Goal: Transaction & Acquisition: Purchase product/service

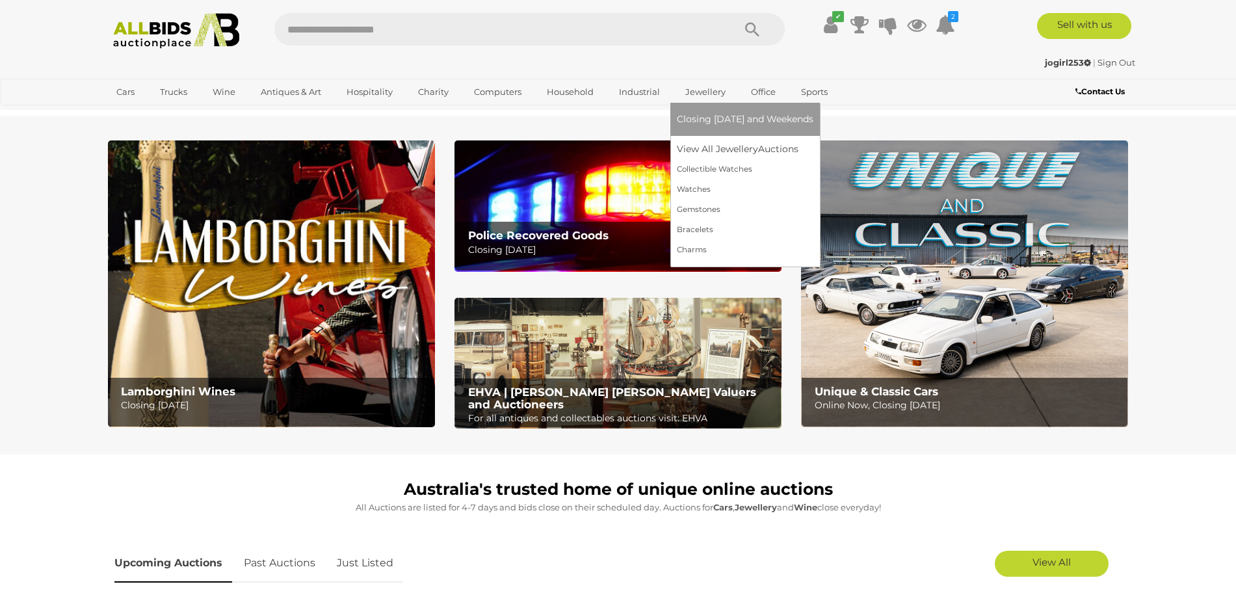
click at [724, 90] on link "Jewellery" at bounding box center [705, 91] width 57 height 21
click at [728, 147] on link "View All Jewellery Auctions" at bounding box center [745, 149] width 137 height 20
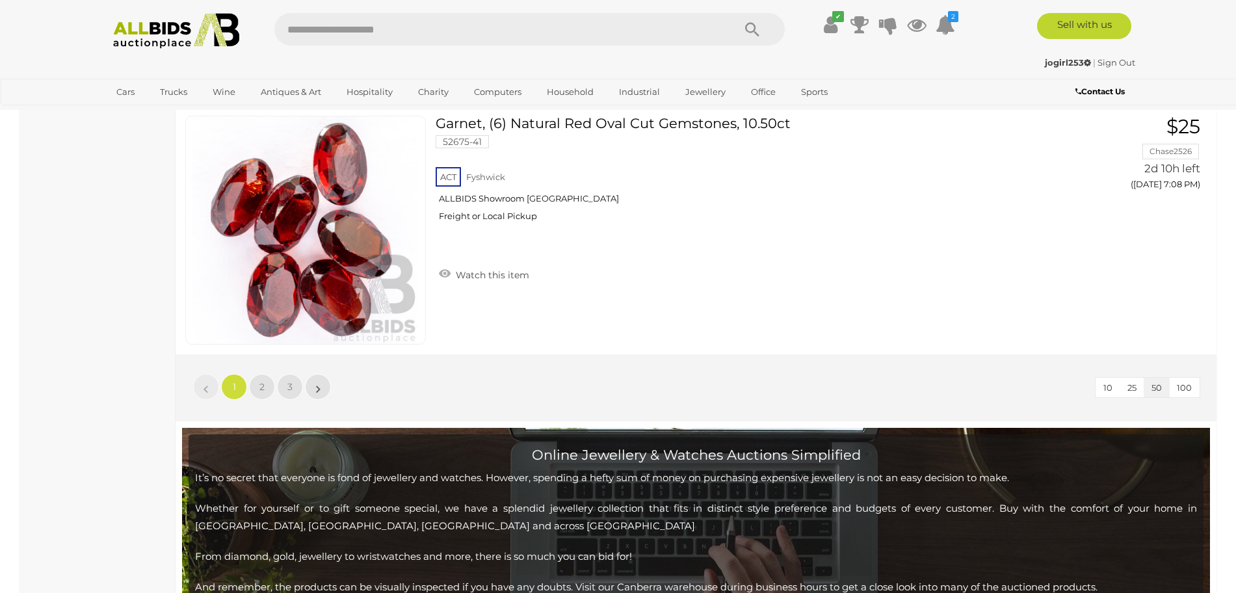
scroll to position [12599, 0]
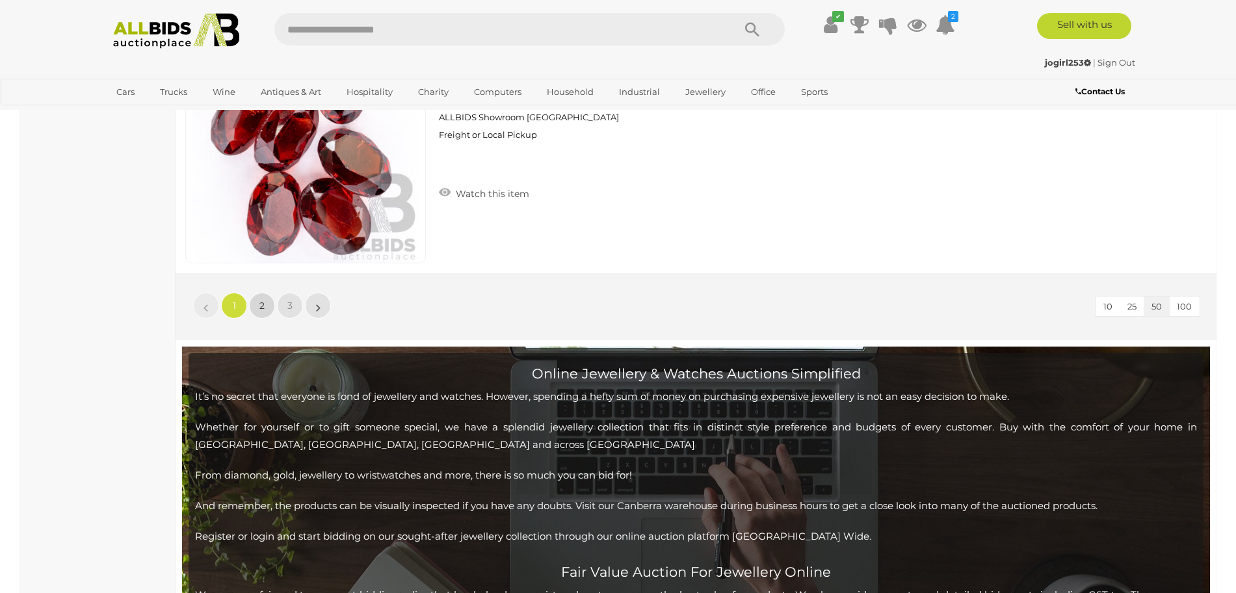
click at [256, 311] on link "2" at bounding box center [262, 306] width 26 height 26
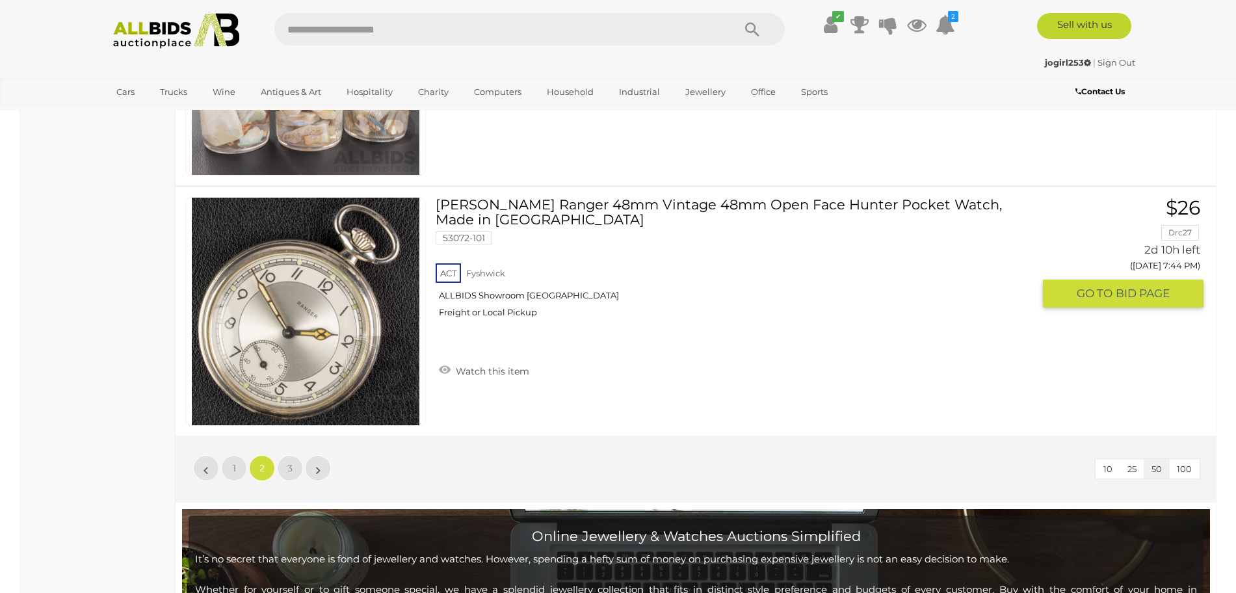
scroll to position [12518, 0]
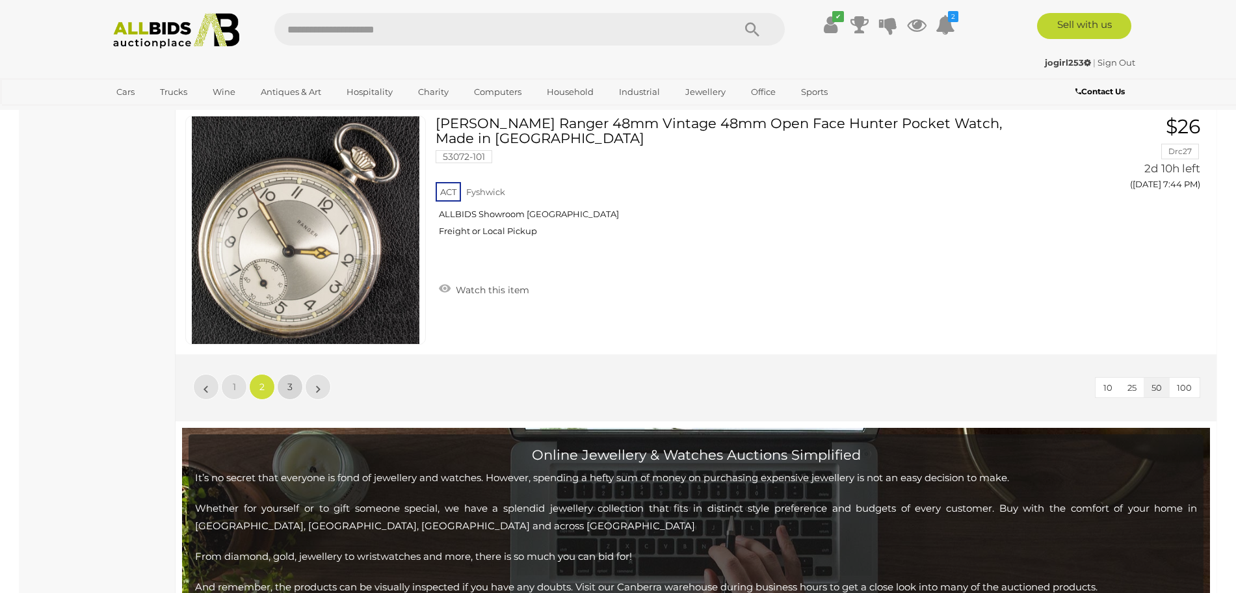
click at [287, 390] on link "3" at bounding box center [290, 387] width 26 height 26
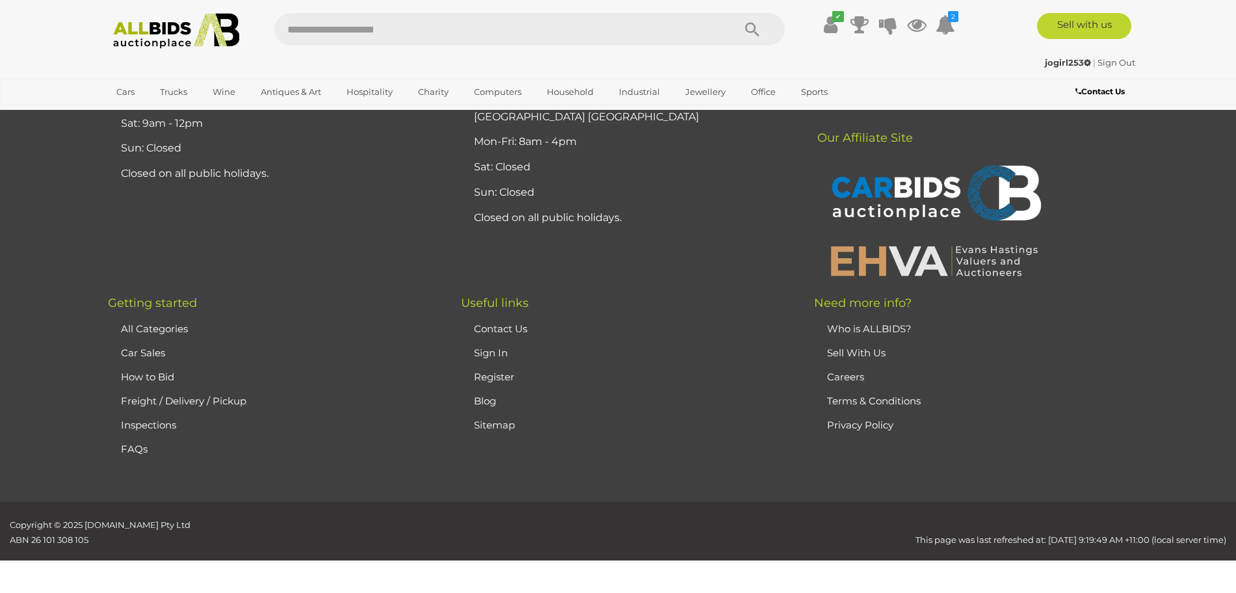
scroll to position [227, 0]
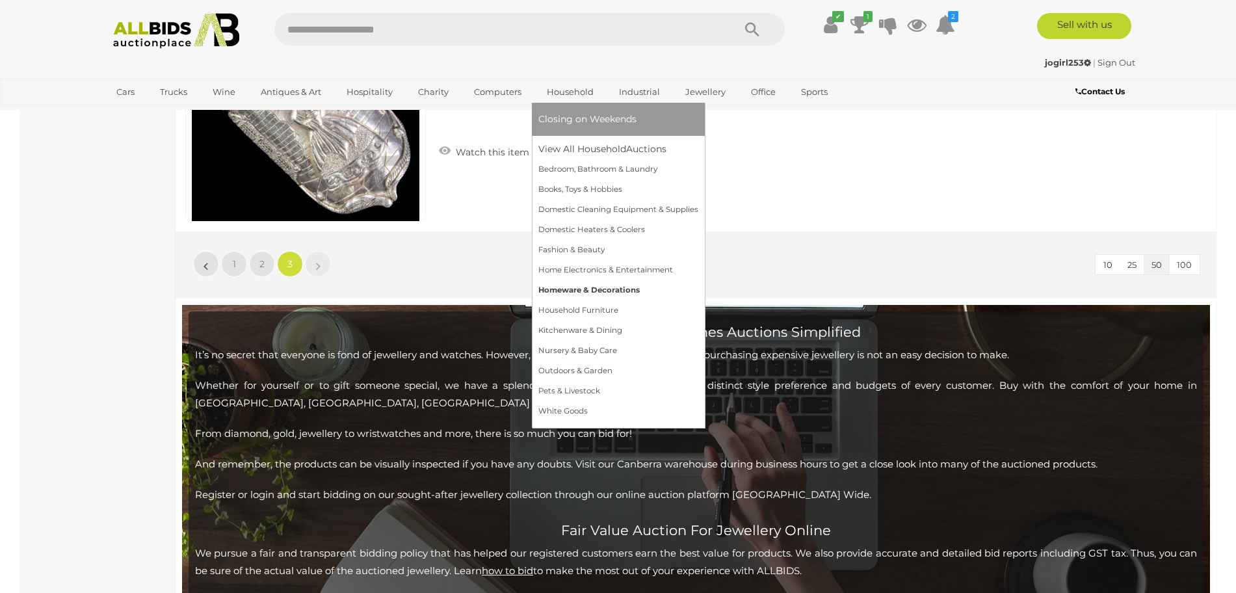
scroll to position [3885, 0]
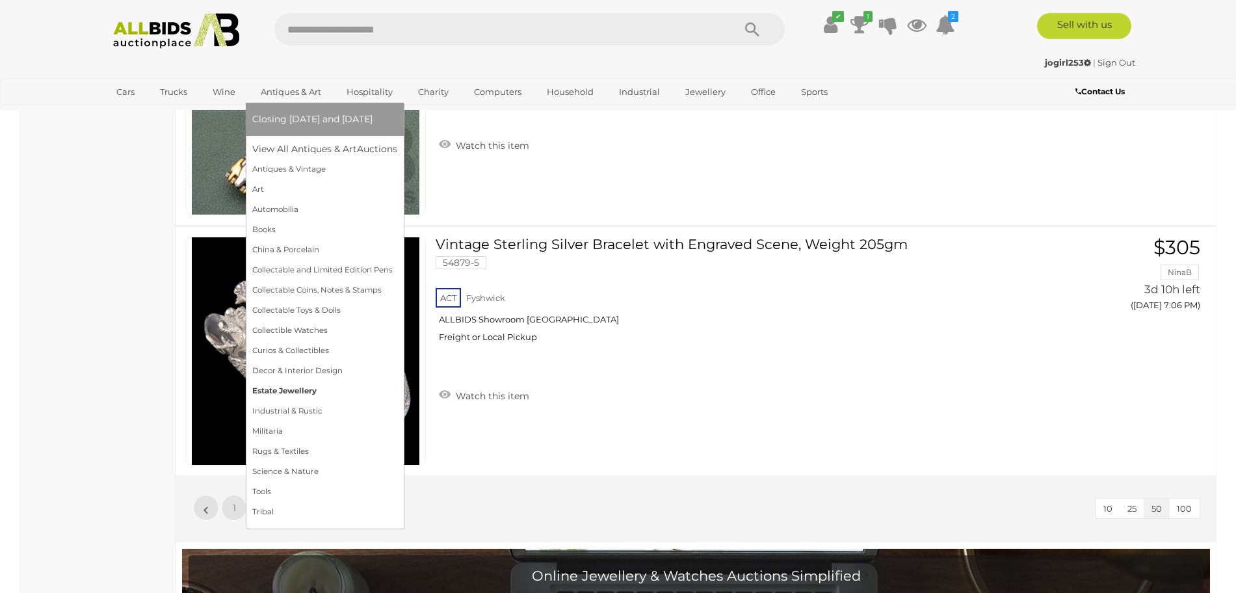
click at [332, 395] on link "Estate Jewellery" at bounding box center [324, 391] width 145 height 20
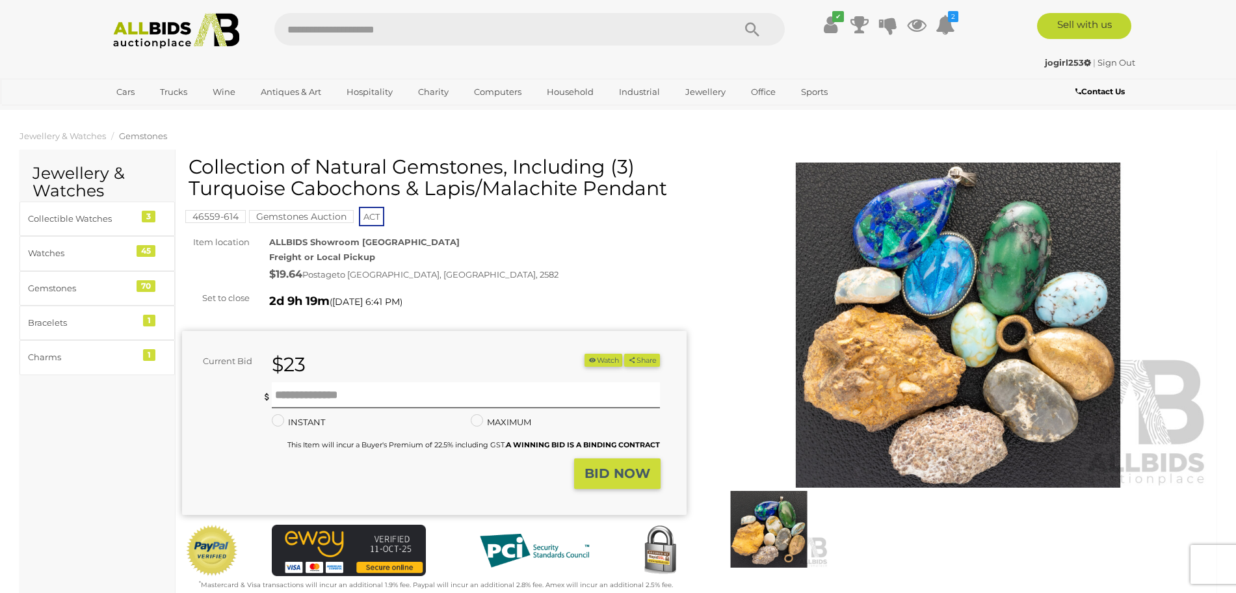
click at [985, 328] on img at bounding box center [958, 325] width 505 height 325
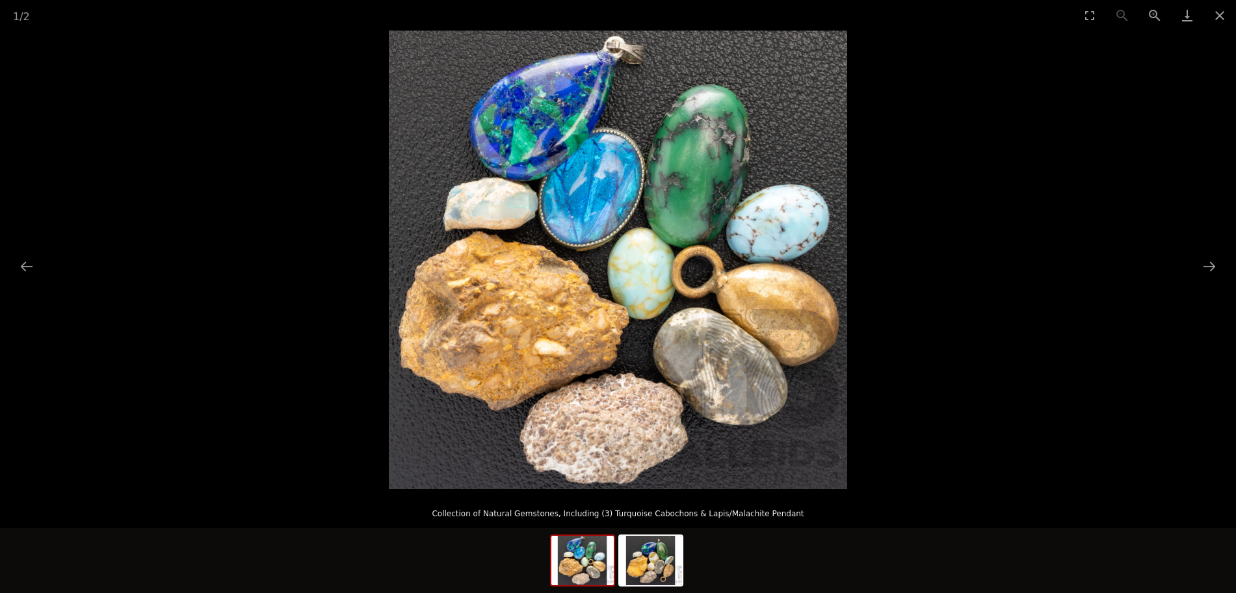
click at [679, 306] on img at bounding box center [618, 260] width 458 height 458
click at [673, 286] on img at bounding box center [618, 260] width 458 height 458
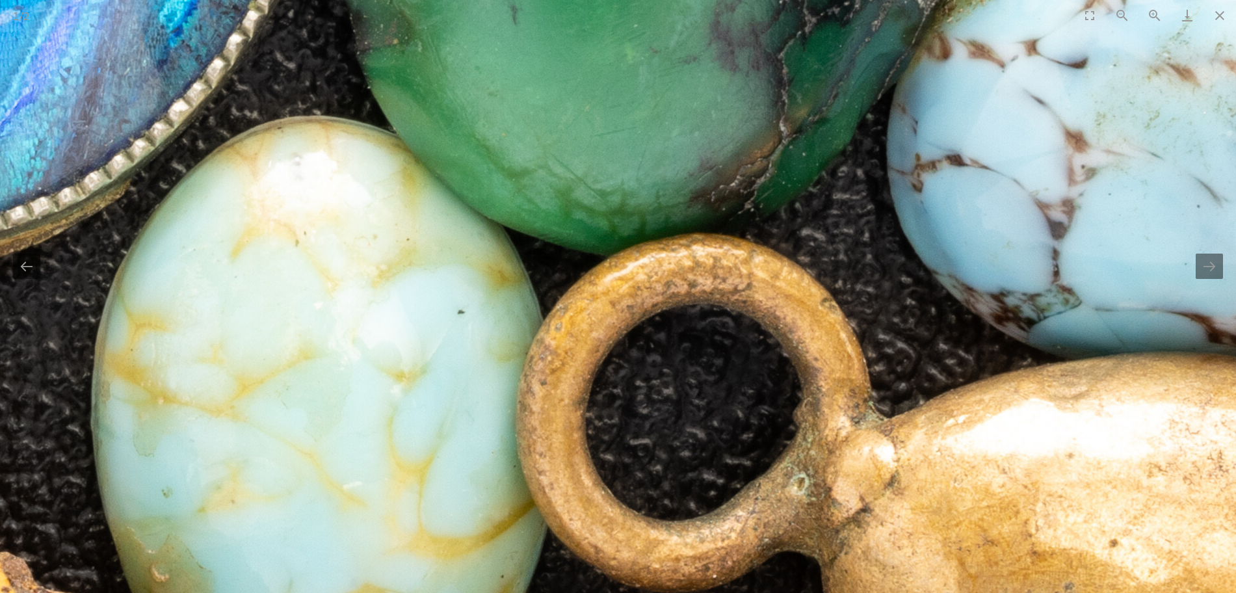
drag, startPoint x: 902, startPoint y: 226, endPoint x: 639, endPoint y: 404, distance: 317.4
click at [642, 404] on img at bounding box center [162, 332] width 3075 height 3075
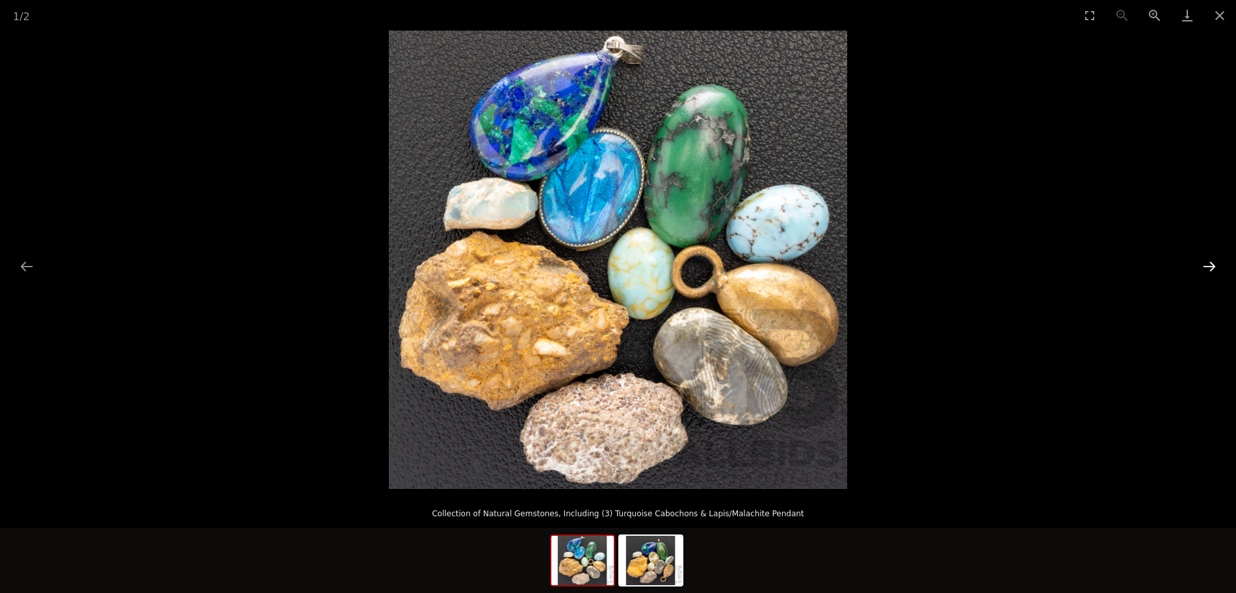
click at [1209, 262] on button "Next slide" at bounding box center [1209, 266] width 27 height 25
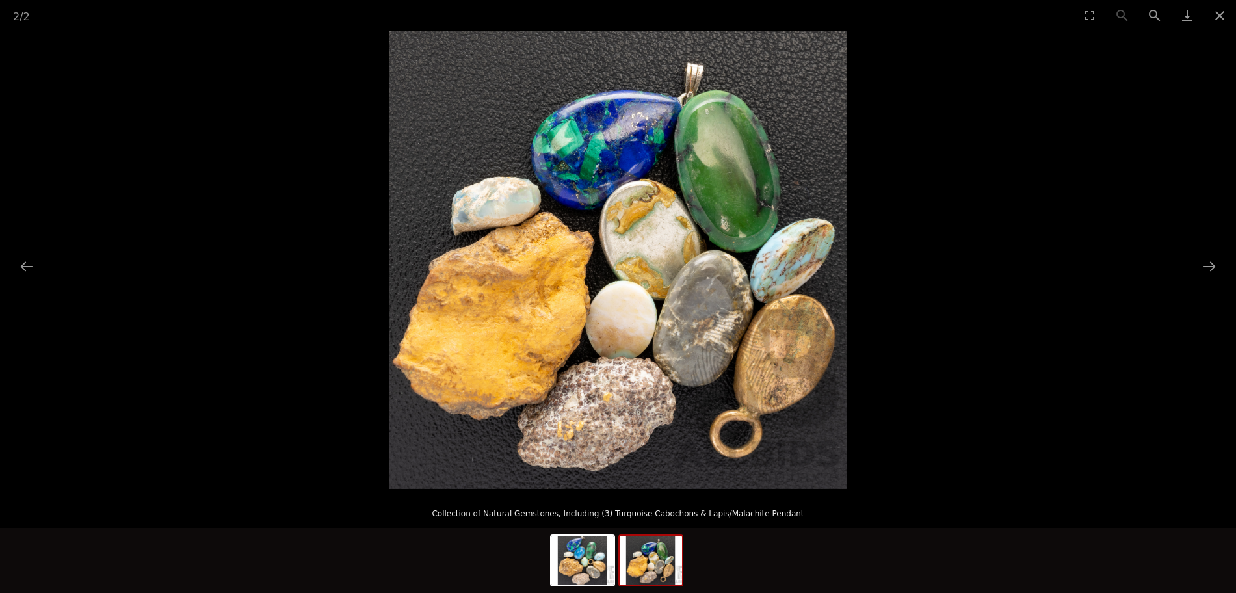
click at [788, 250] on img at bounding box center [618, 260] width 458 height 458
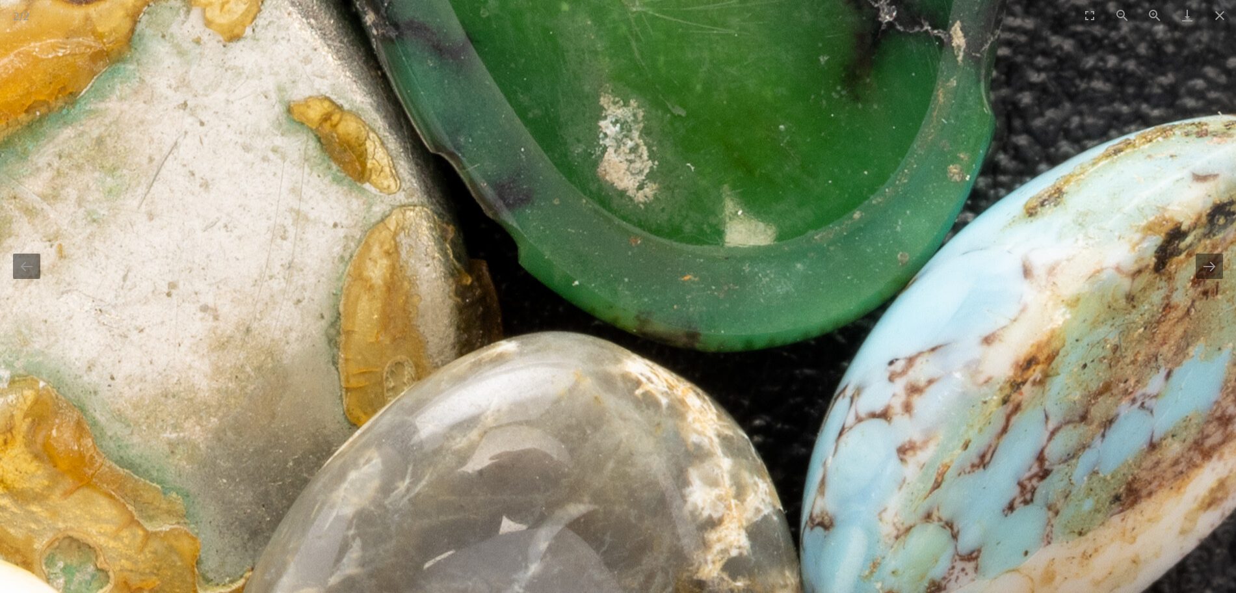
drag, startPoint x: 613, startPoint y: 388, endPoint x: 906, endPoint y: 360, distance: 294.6
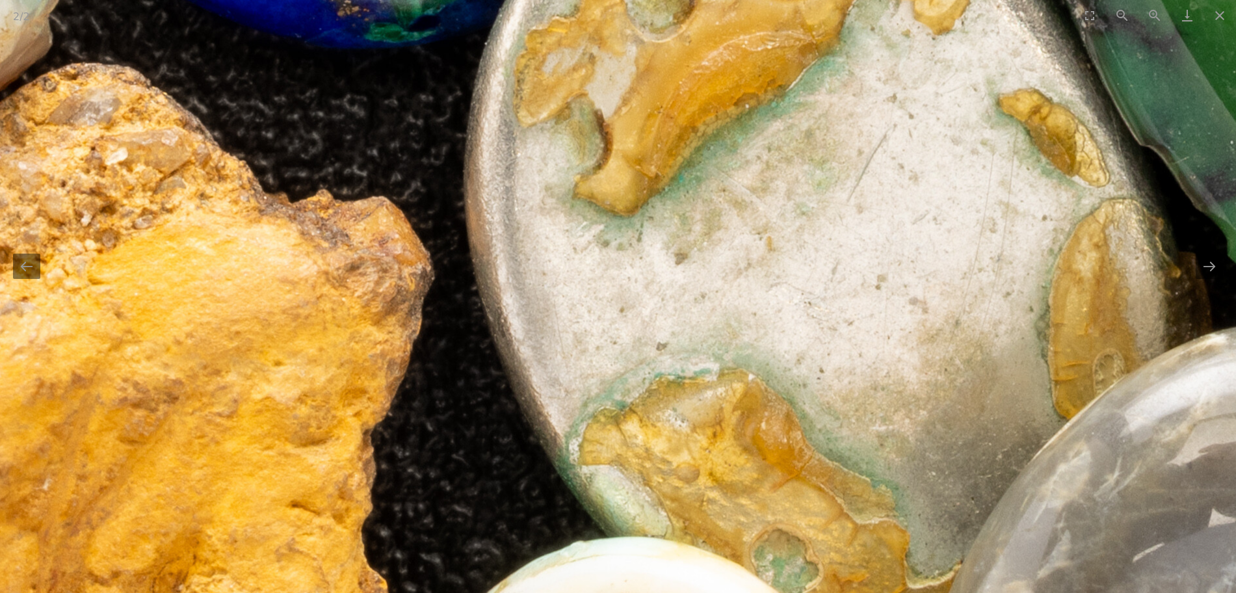
scroll to position [406, 0]
click at [850, 375] on img at bounding box center [595, 392] width 3175 height 3175
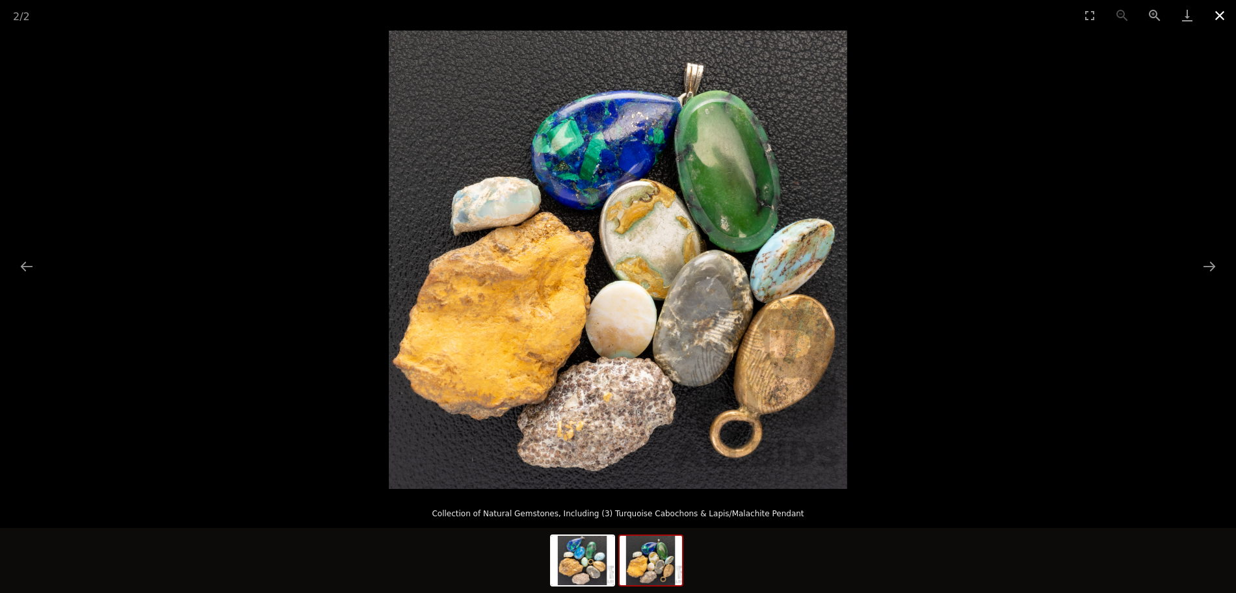
click at [1217, 25] on button "Close gallery" at bounding box center [1220, 15] width 33 height 31
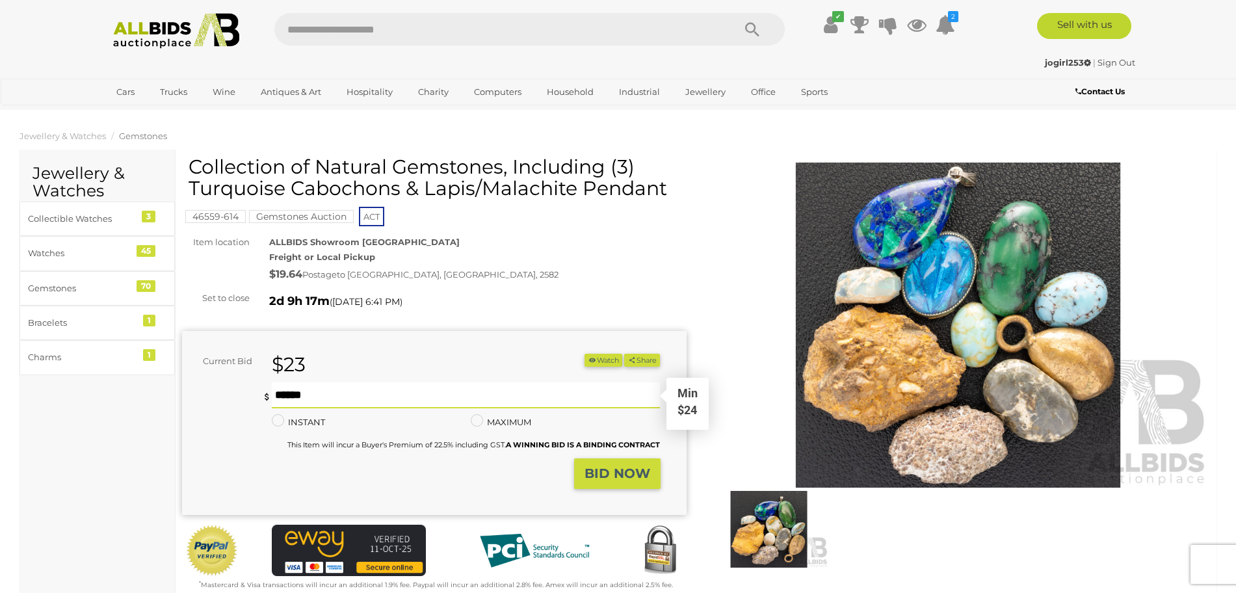
click at [485, 397] on input "text" at bounding box center [466, 395] width 389 height 26
type input "**"
click at [609, 481] on strong "BID NOW" at bounding box center [618, 474] width 66 height 16
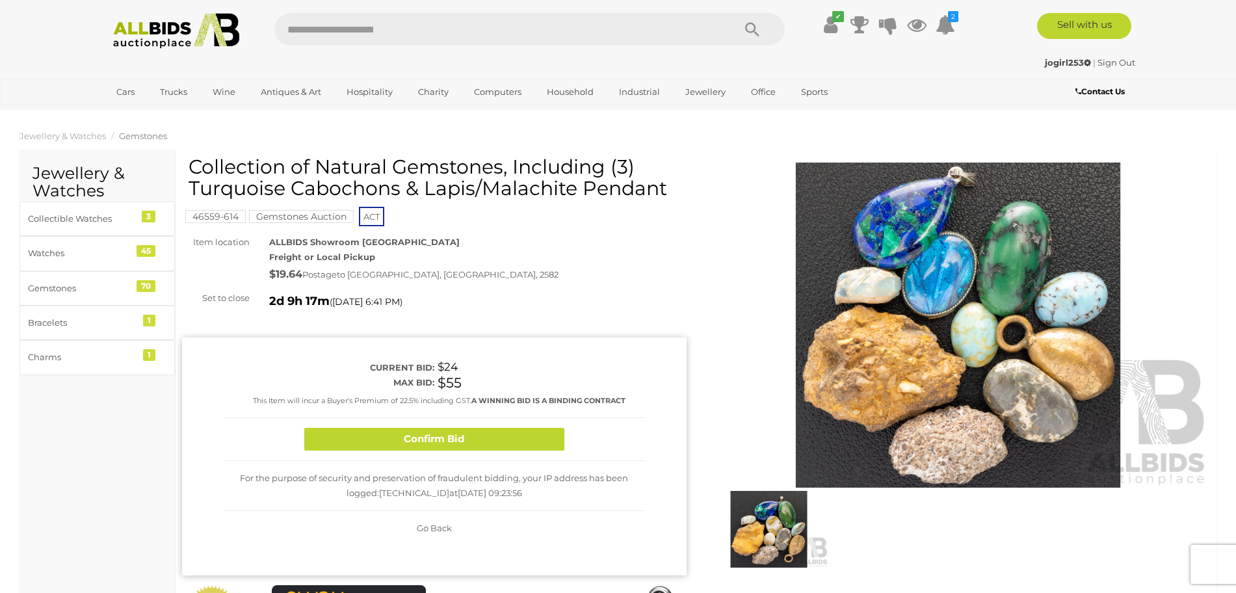
click at [484, 442] on div "Confirm Bid" at bounding box center [434, 439] width 423 height 43
click at [471, 451] on button "Confirm Bid" at bounding box center [434, 439] width 260 height 23
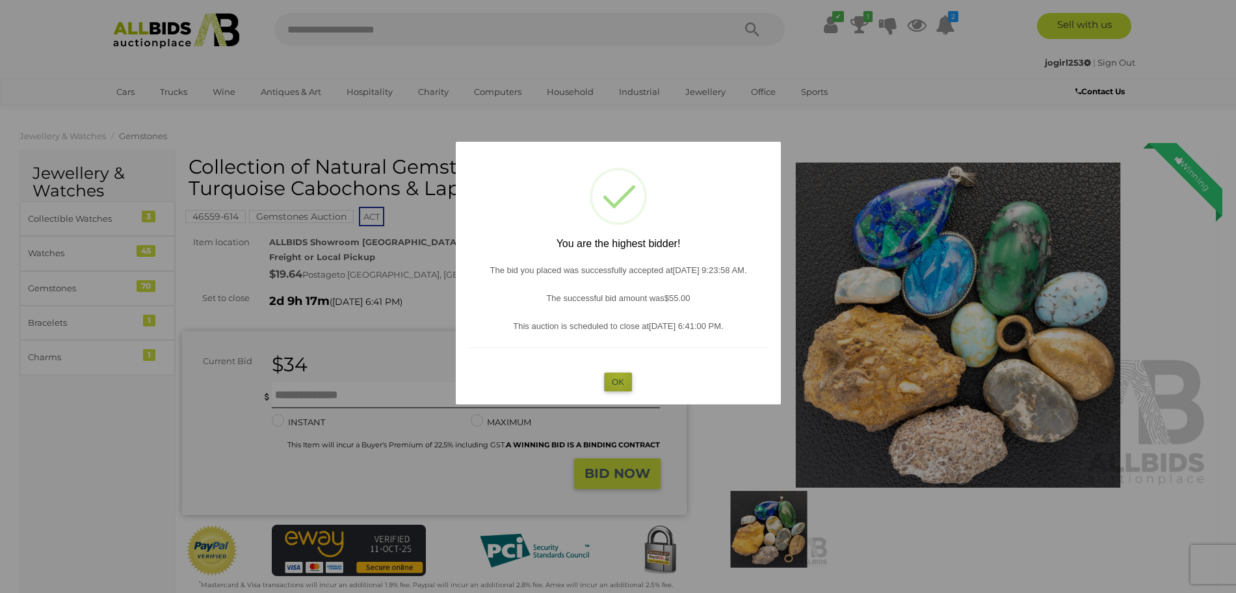
click at [618, 391] on button "OK" at bounding box center [618, 382] width 28 height 19
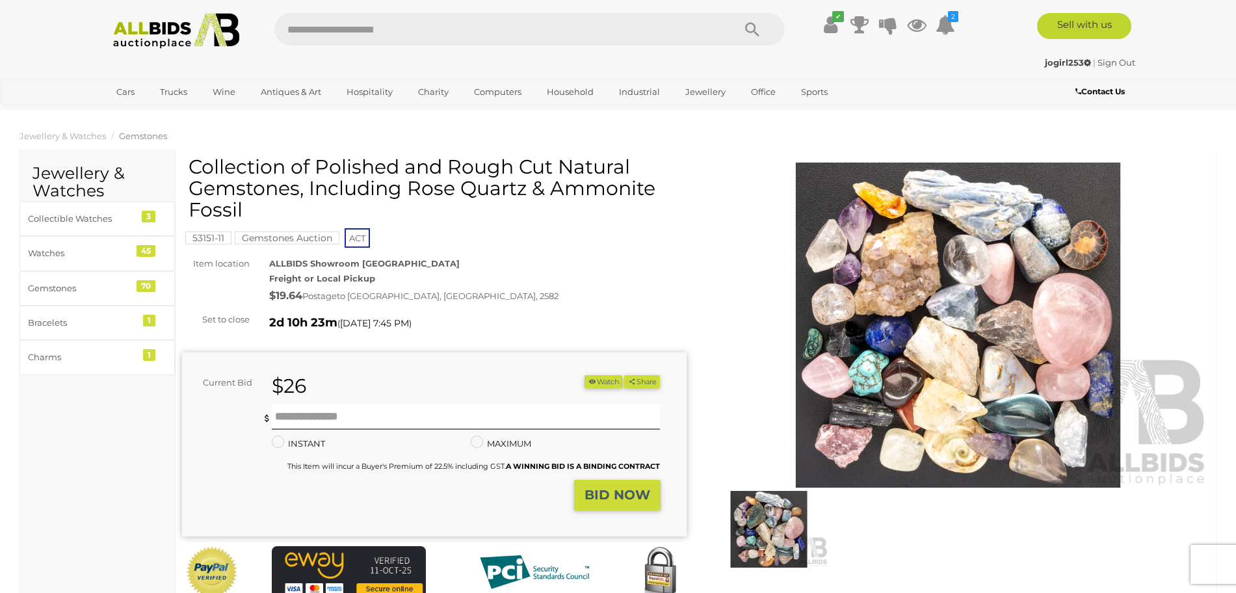
click at [942, 358] on img at bounding box center [958, 325] width 505 height 325
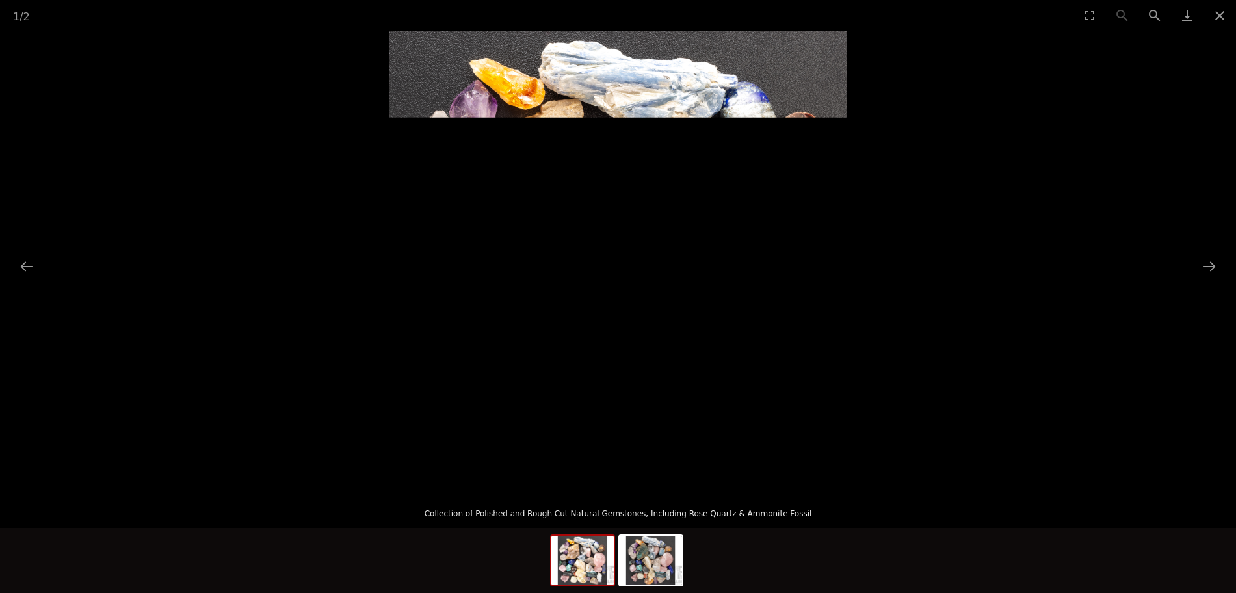
click at [634, 359] on img at bounding box center [618, 260] width 458 height 458
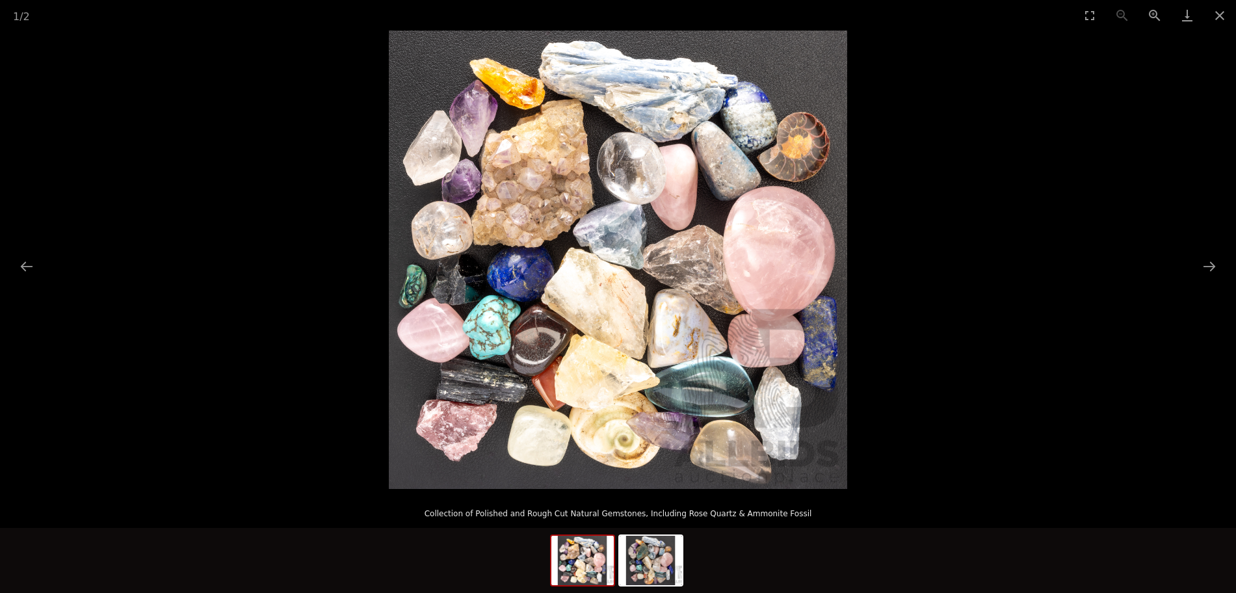
click at [634, 359] on img at bounding box center [618, 260] width 458 height 458
click at [633, 359] on img at bounding box center [618, 260] width 458 height 458
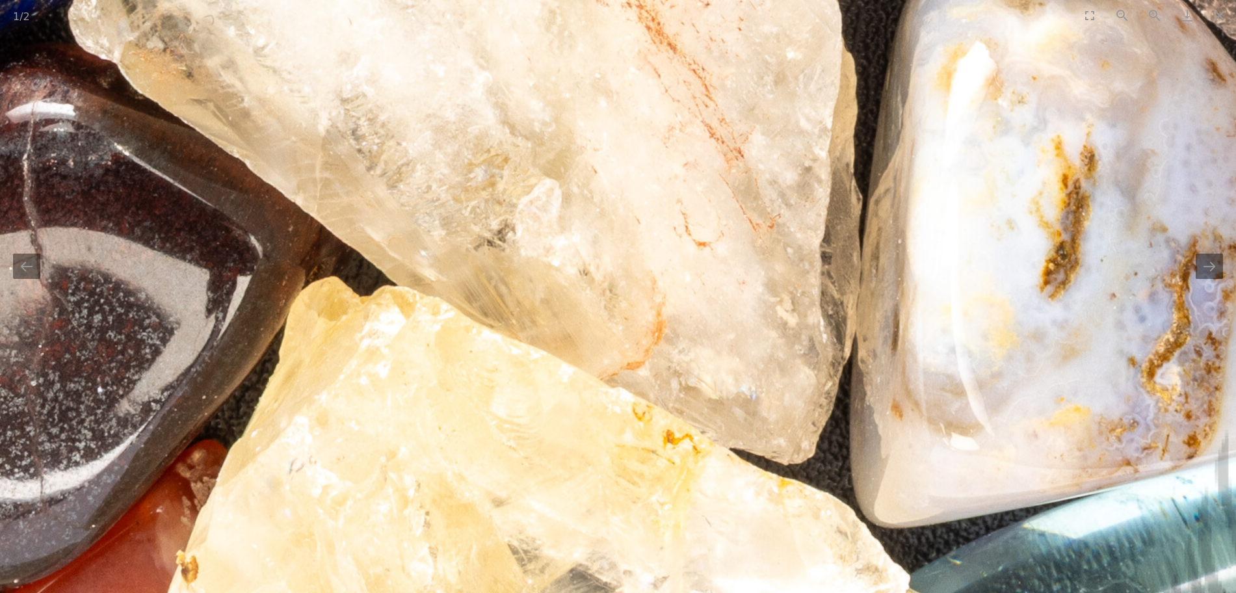
drag, startPoint x: 419, startPoint y: 357, endPoint x: 951, endPoint y: 292, distance: 535.9
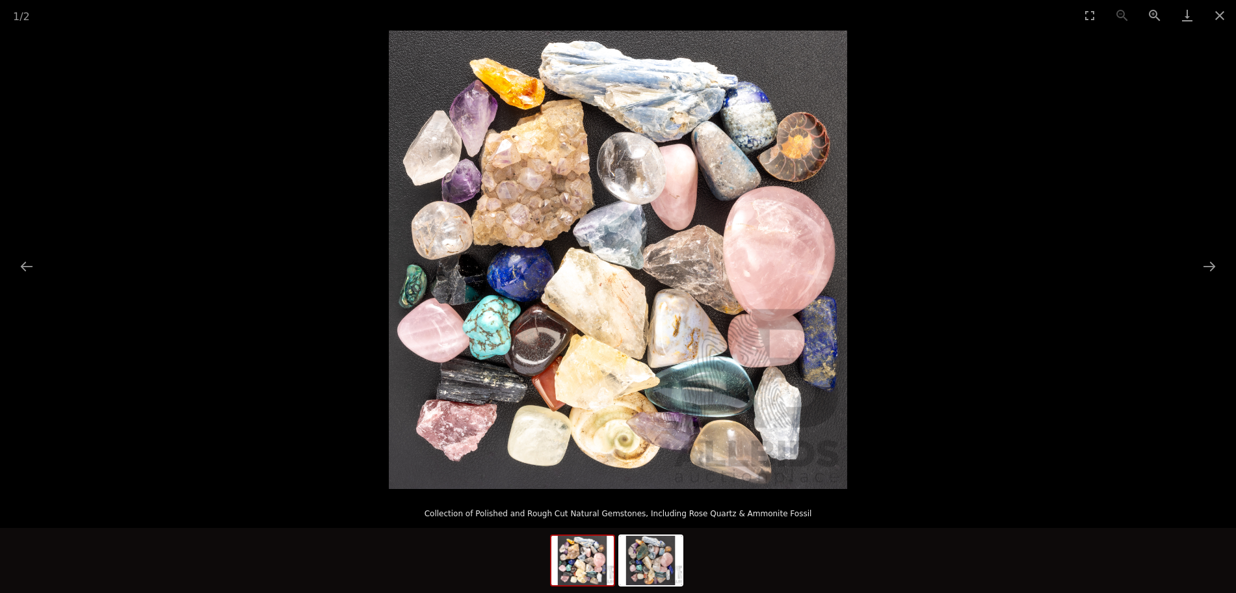
click at [469, 334] on img at bounding box center [618, 260] width 458 height 458
click at [508, 315] on img at bounding box center [618, 260] width 458 height 458
click at [584, 574] on img at bounding box center [582, 560] width 62 height 49
click at [672, 570] on img at bounding box center [651, 560] width 62 height 49
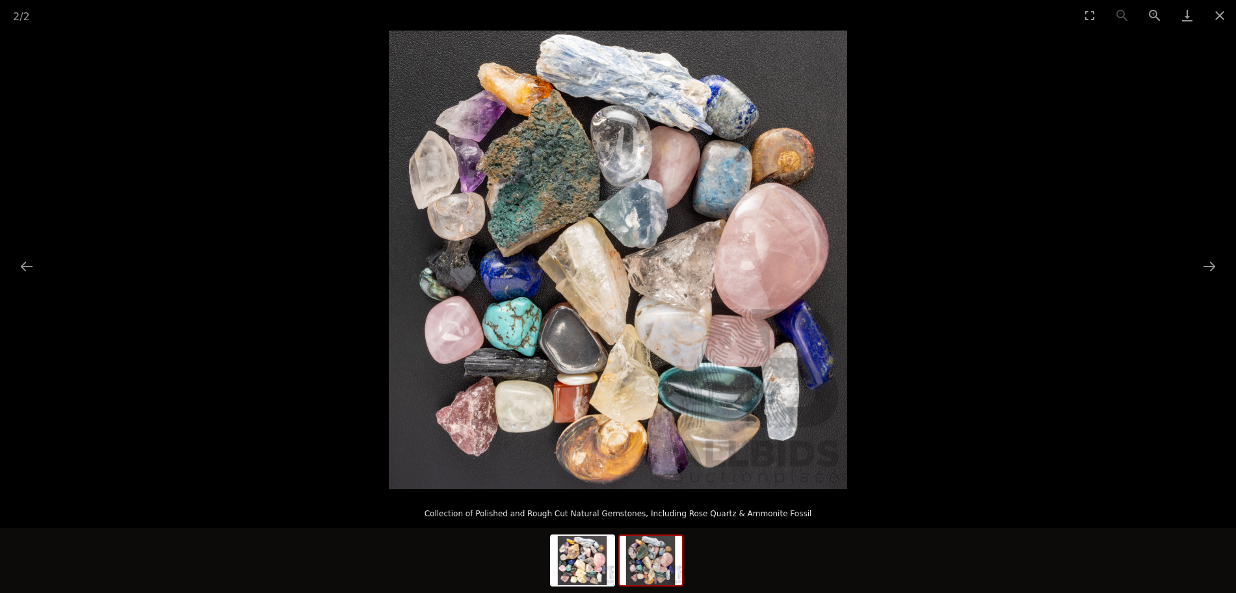
click at [578, 348] on img at bounding box center [618, 260] width 458 height 458
click at [537, 339] on img at bounding box center [618, 260] width 458 height 458
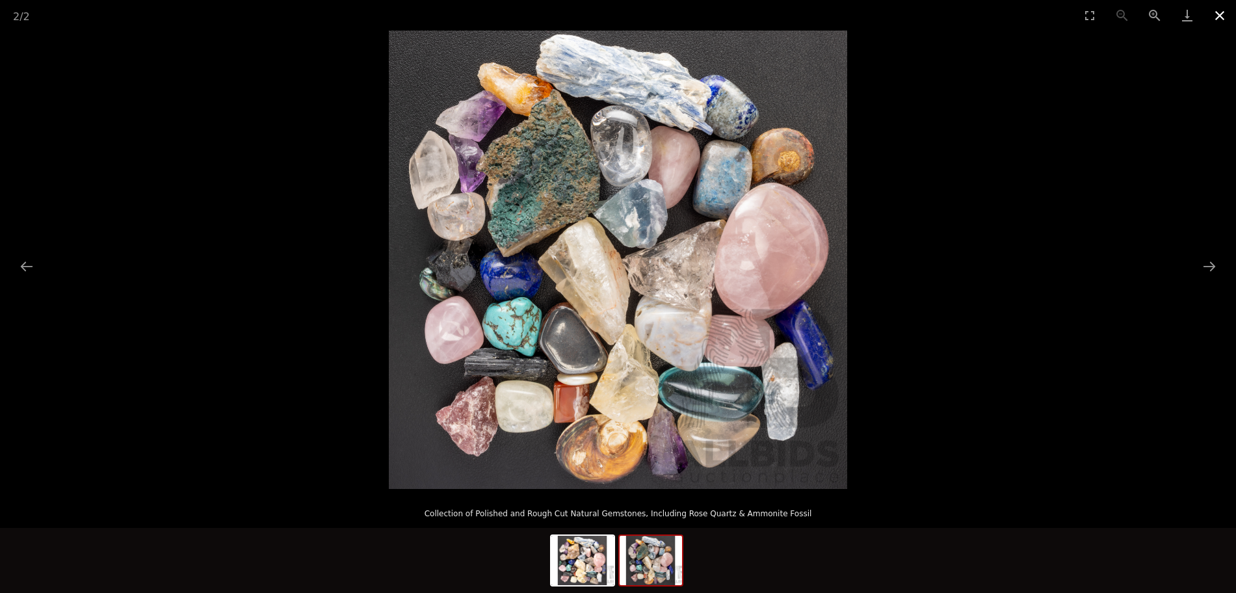
click at [1215, 16] on button "Close gallery" at bounding box center [1220, 15] width 33 height 31
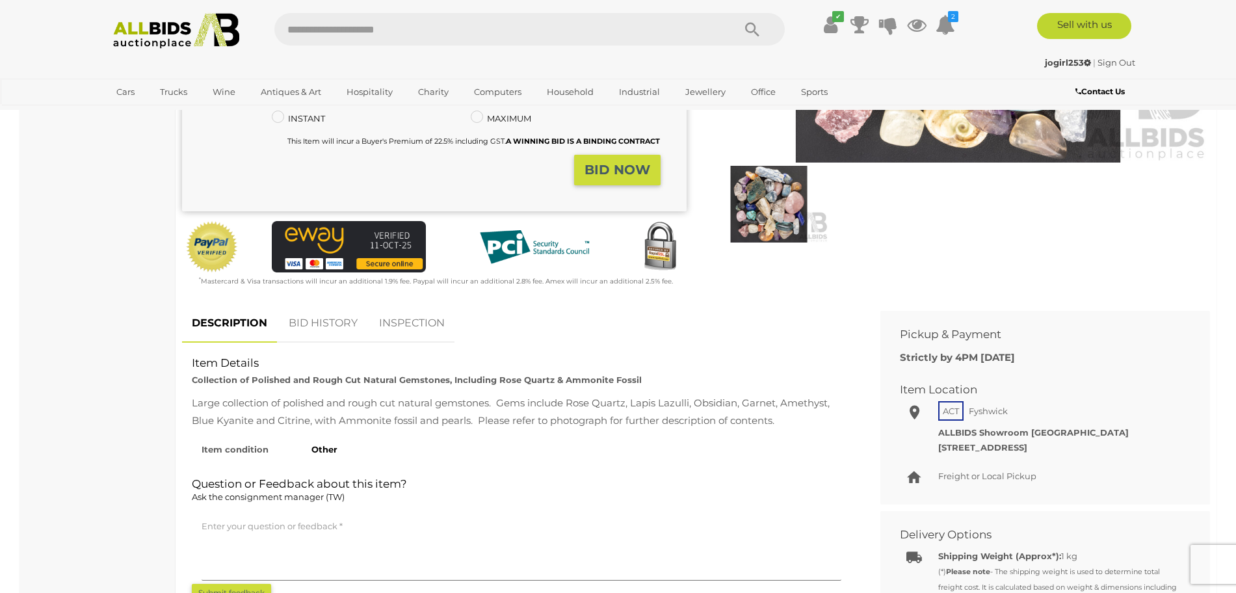
scroll to position [488, 0]
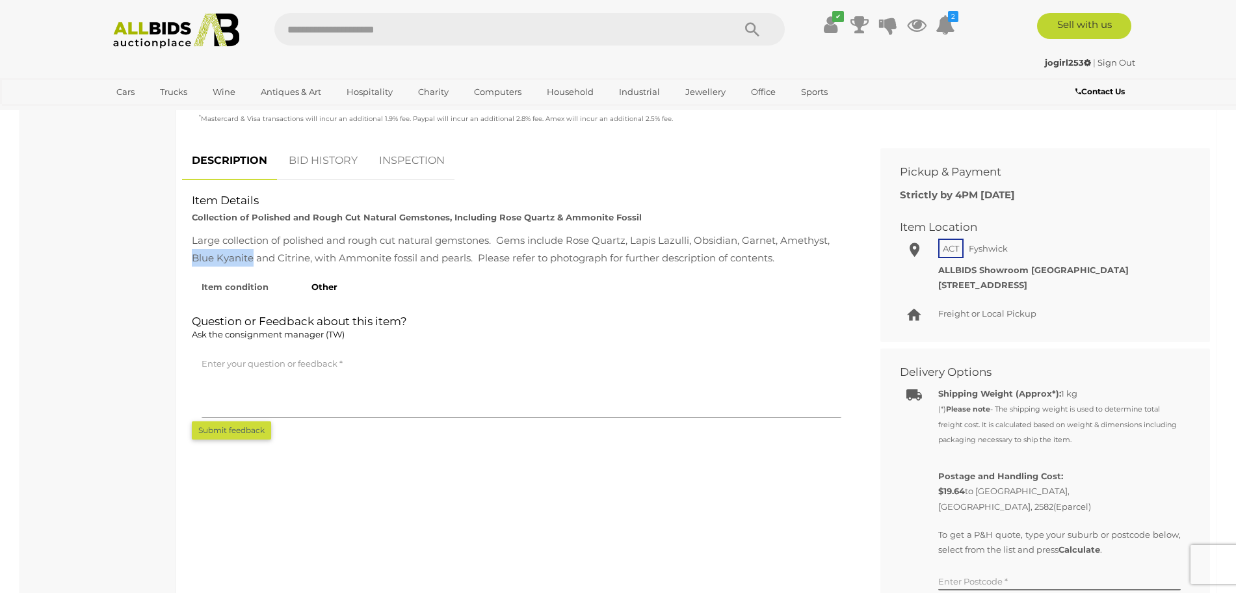
drag, startPoint x: 189, startPoint y: 297, endPoint x: 254, endPoint y: 308, distance: 65.9
click at [254, 267] on div "Large collection of polished and rough cut natural gemstones. Gems include Rose…" at bounding box center [521, 248] width 679 height 35
copy div "Blue Kyanite"
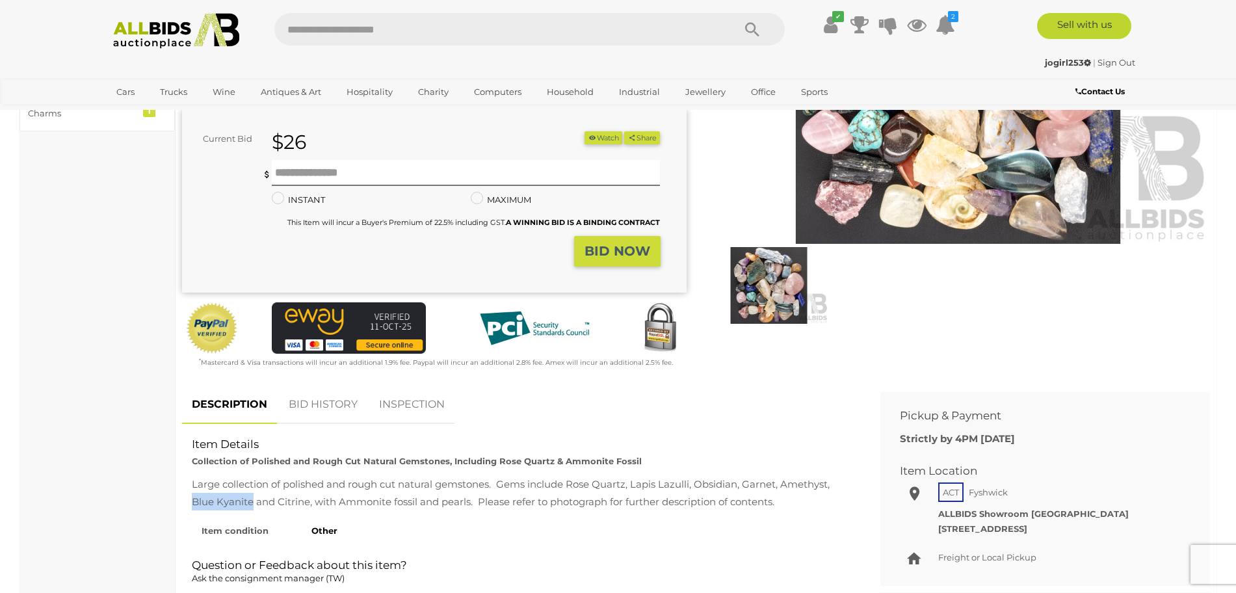
scroll to position [0, 0]
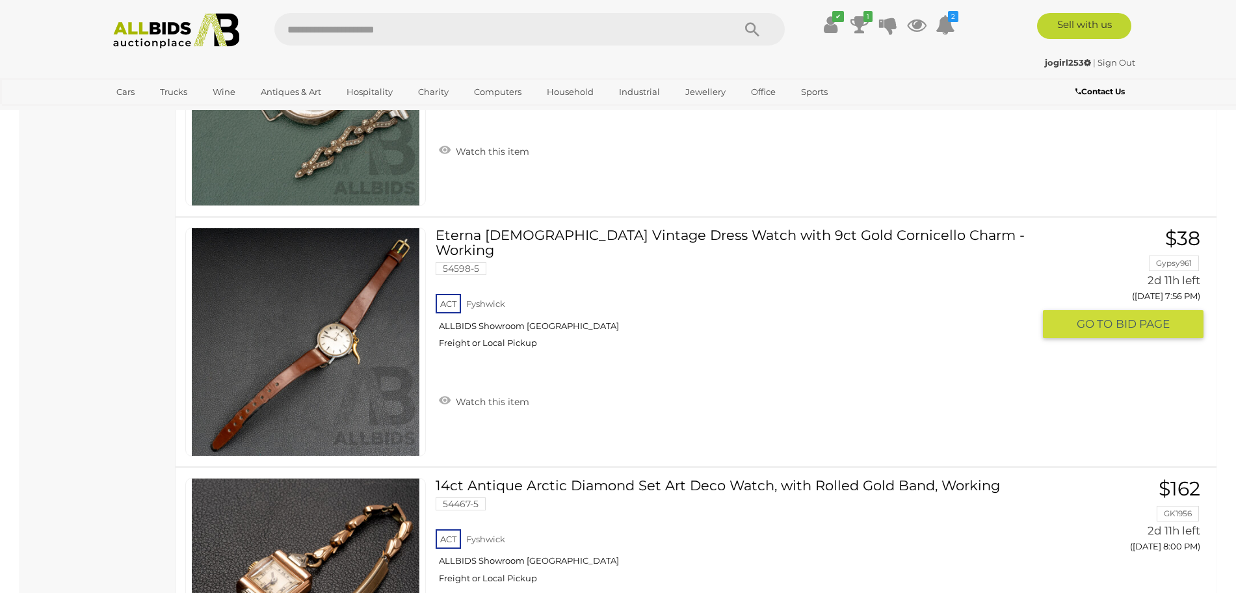
scroll to position [2569, 0]
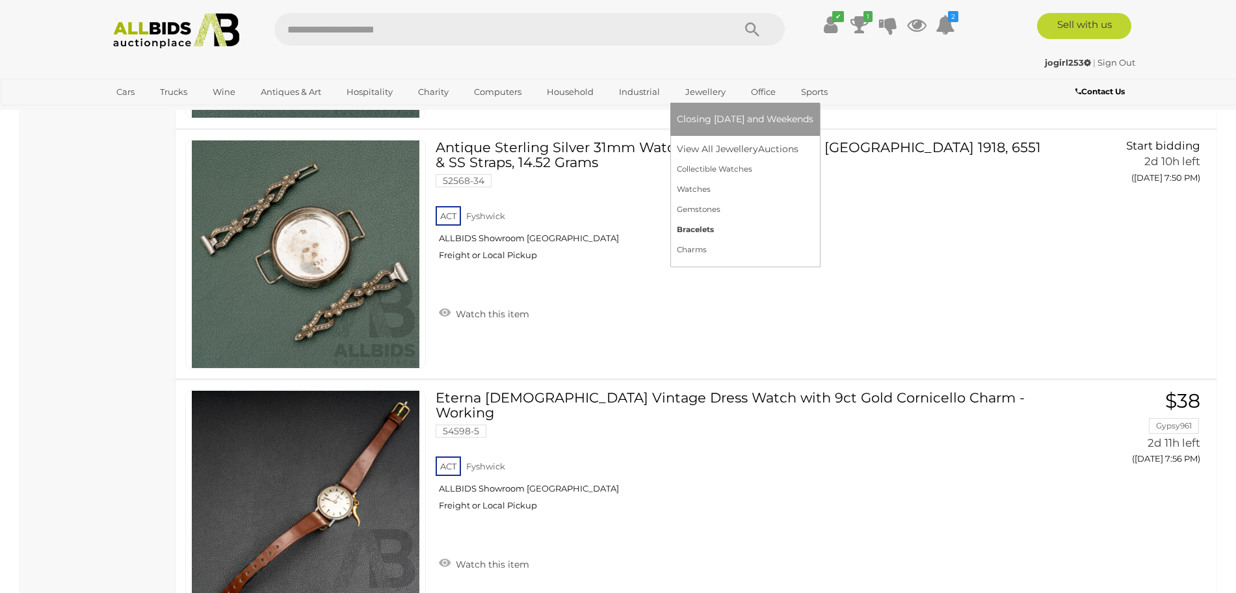
click at [727, 237] on link "Bracelets" at bounding box center [745, 230] width 137 height 20
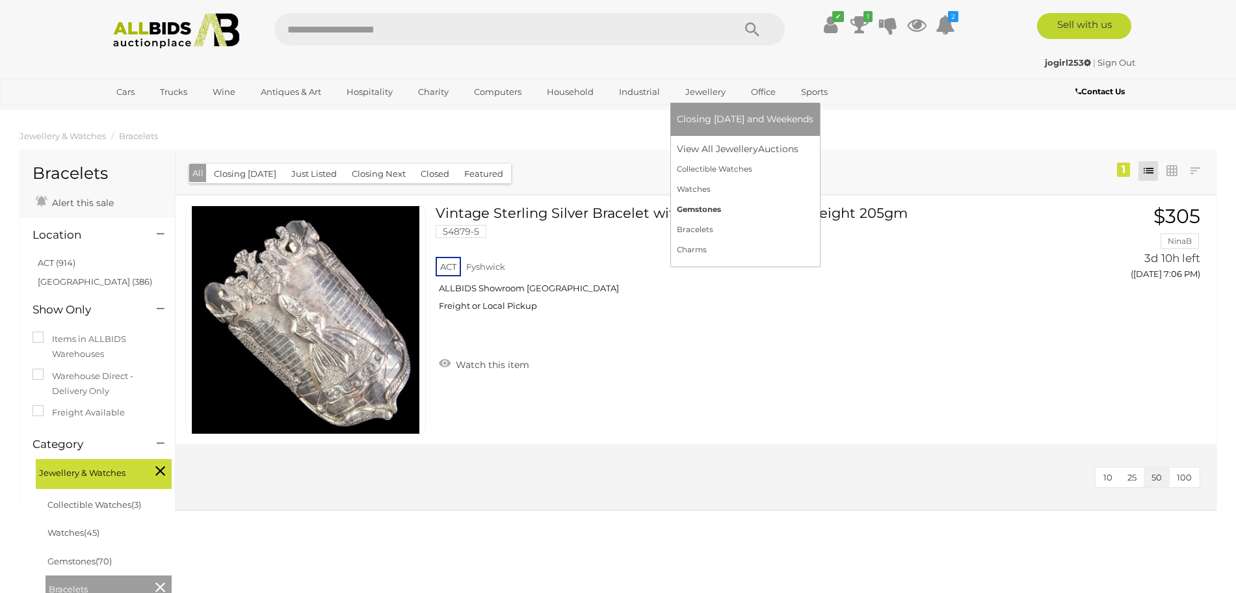
click at [732, 213] on link "Gemstones" at bounding box center [745, 210] width 137 height 20
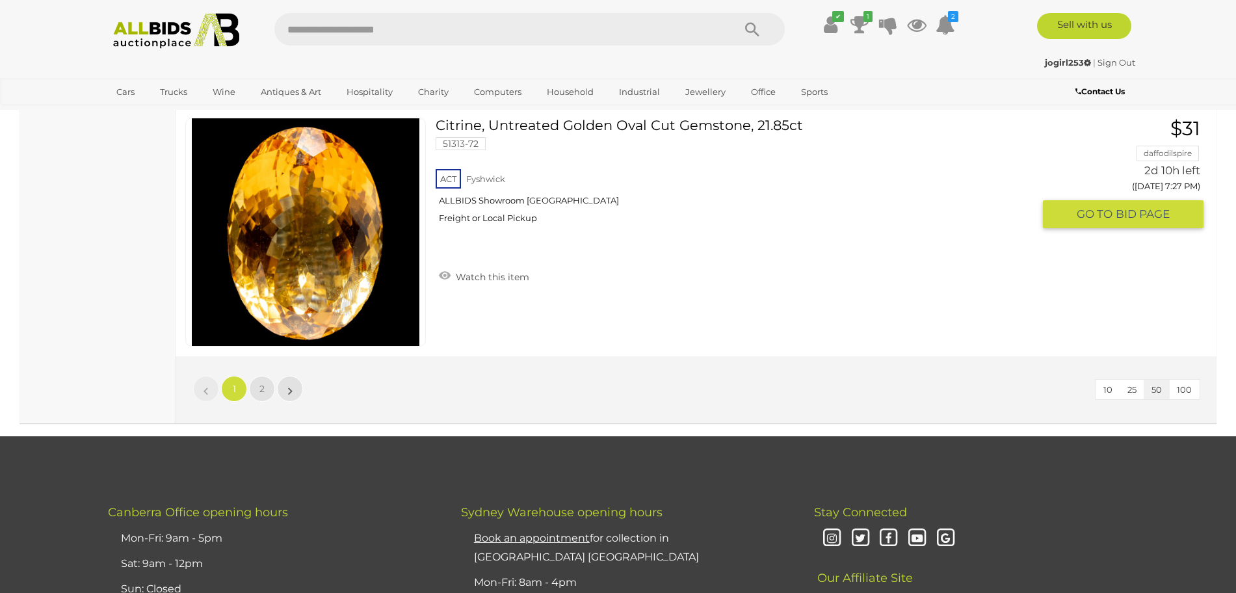
scroll to position [12599, 0]
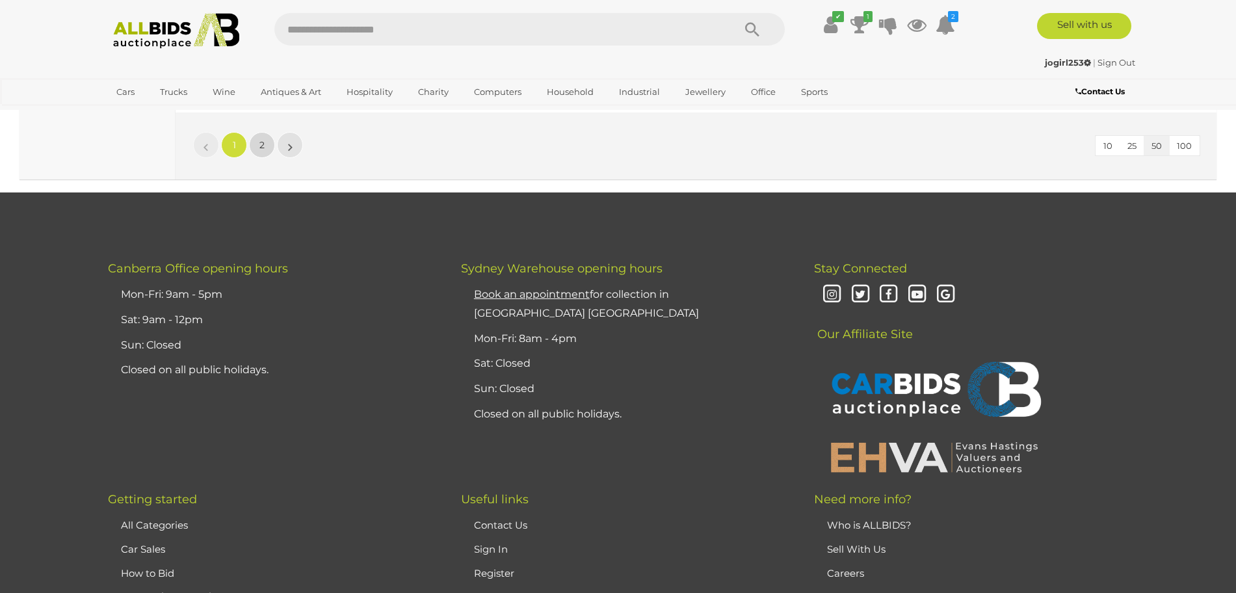
click at [258, 140] on link "2" at bounding box center [262, 145] width 26 height 26
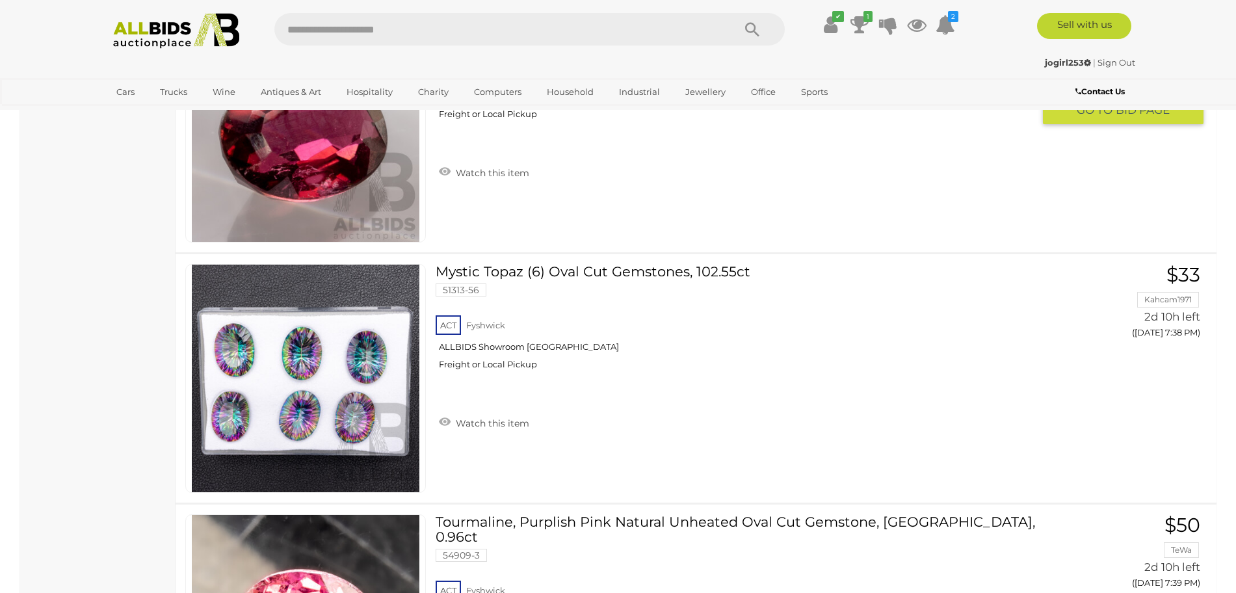
scroll to position [1707, 0]
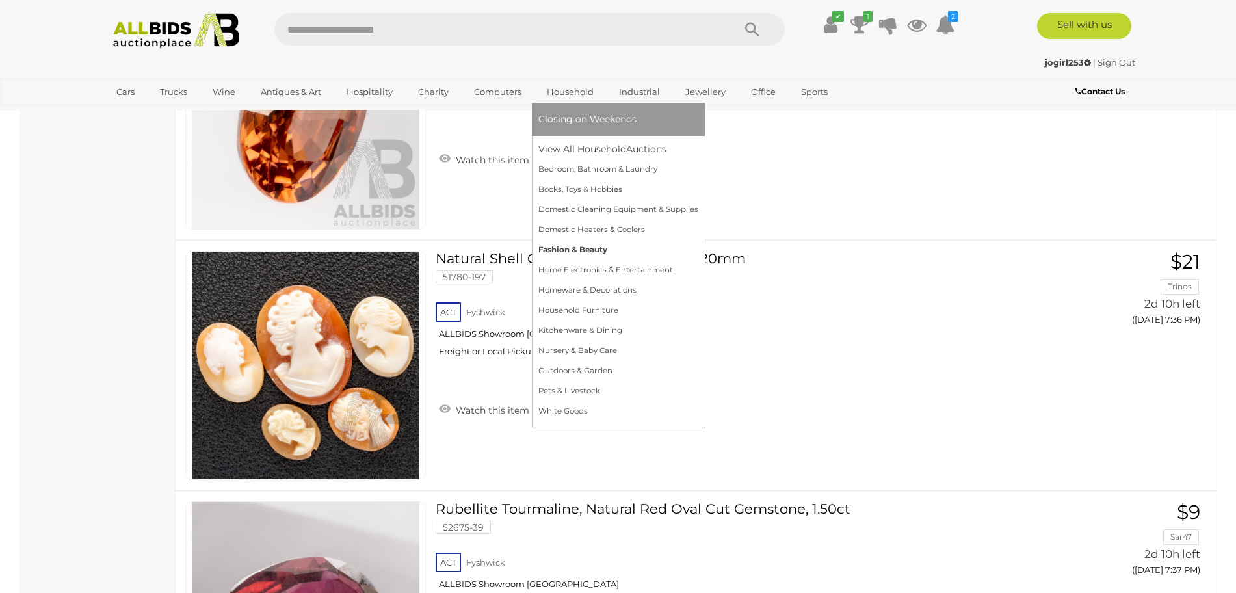
click at [599, 258] on link "Fashion & Beauty" at bounding box center [618, 250] width 160 height 20
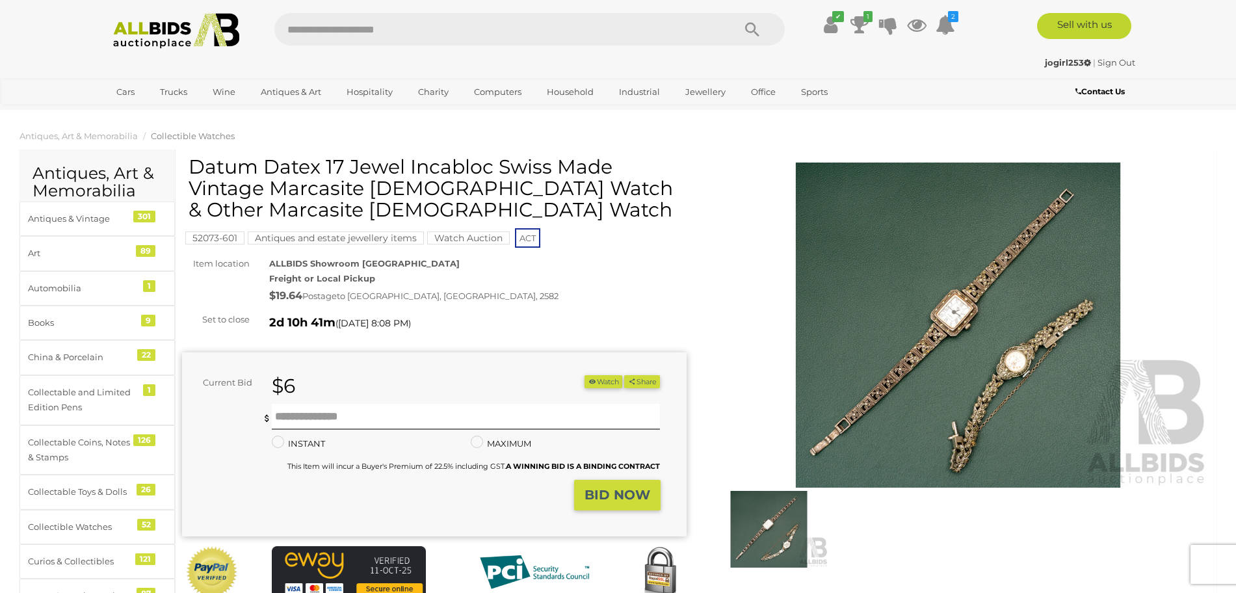
click at [969, 324] on img at bounding box center [958, 325] width 505 height 325
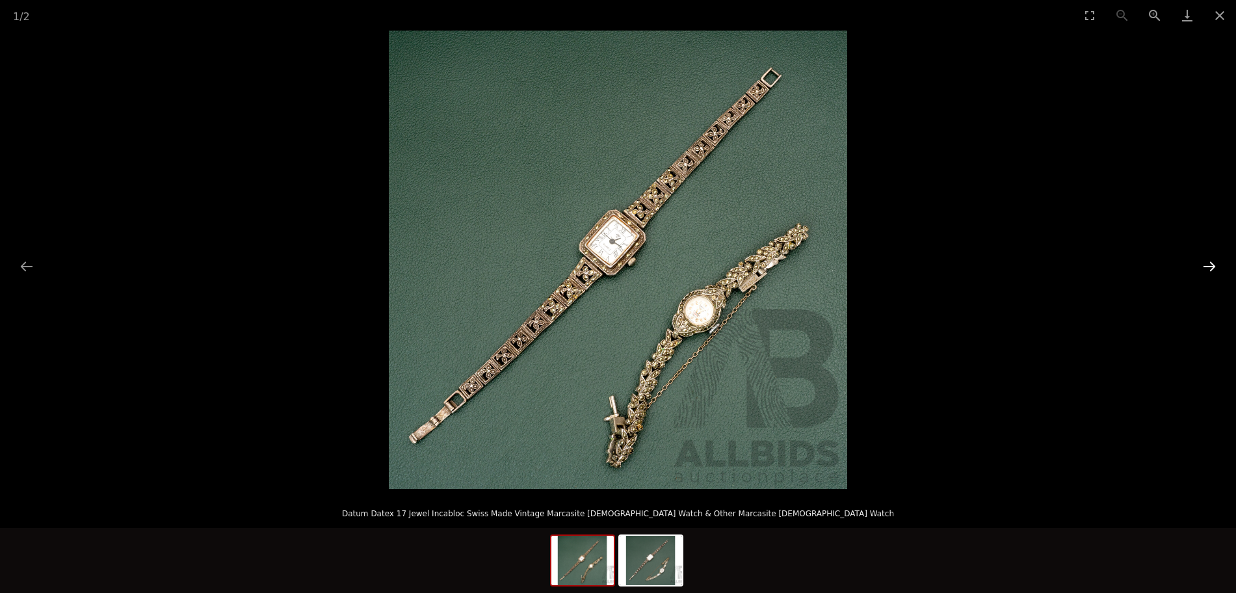
click at [1198, 274] on button "Next slide" at bounding box center [1209, 266] width 27 height 25
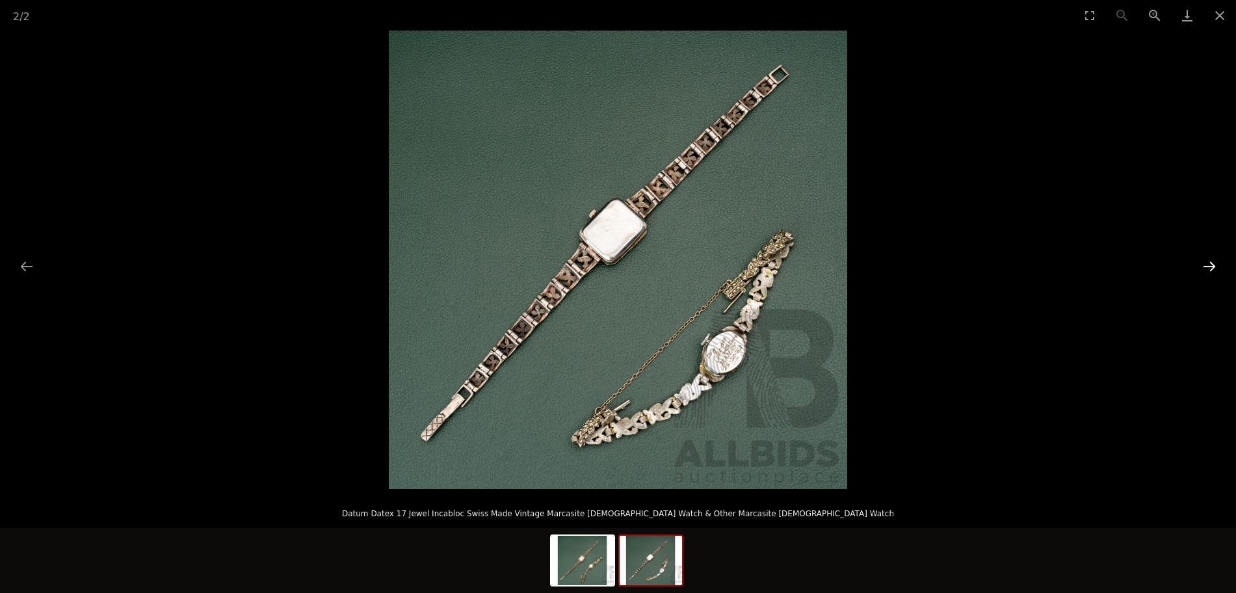
click at [1198, 274] on button "Next slide" at bounding box center [1209, 266] width 27 height 25
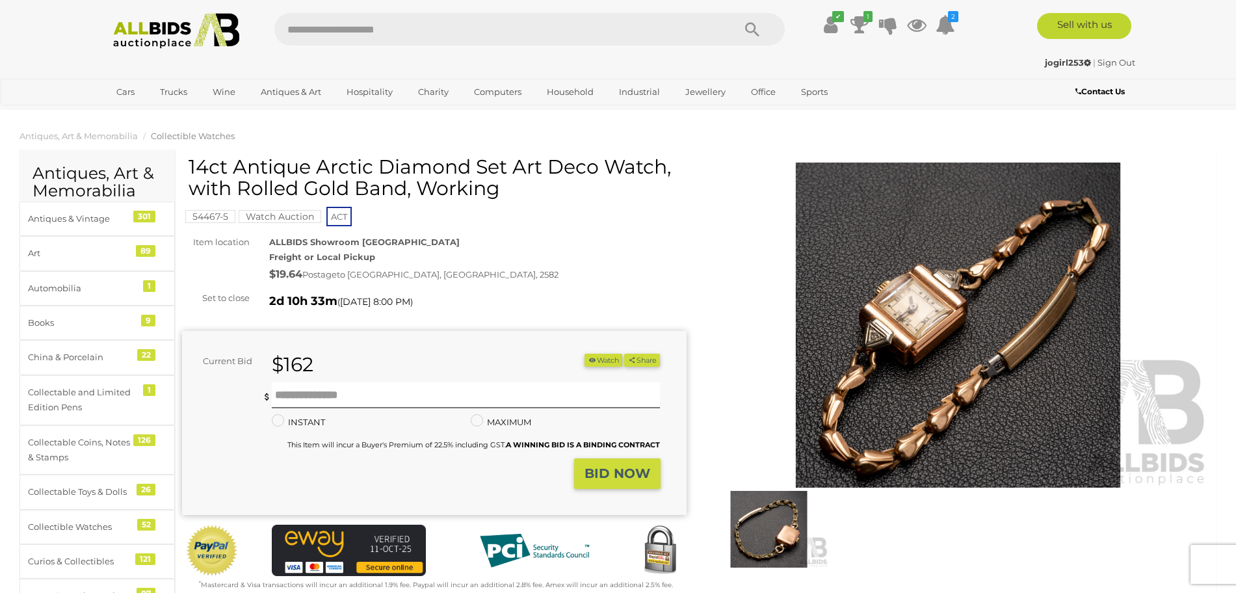
click at [765, 524] on img at bounding box center [769, 529] width 120 height 77
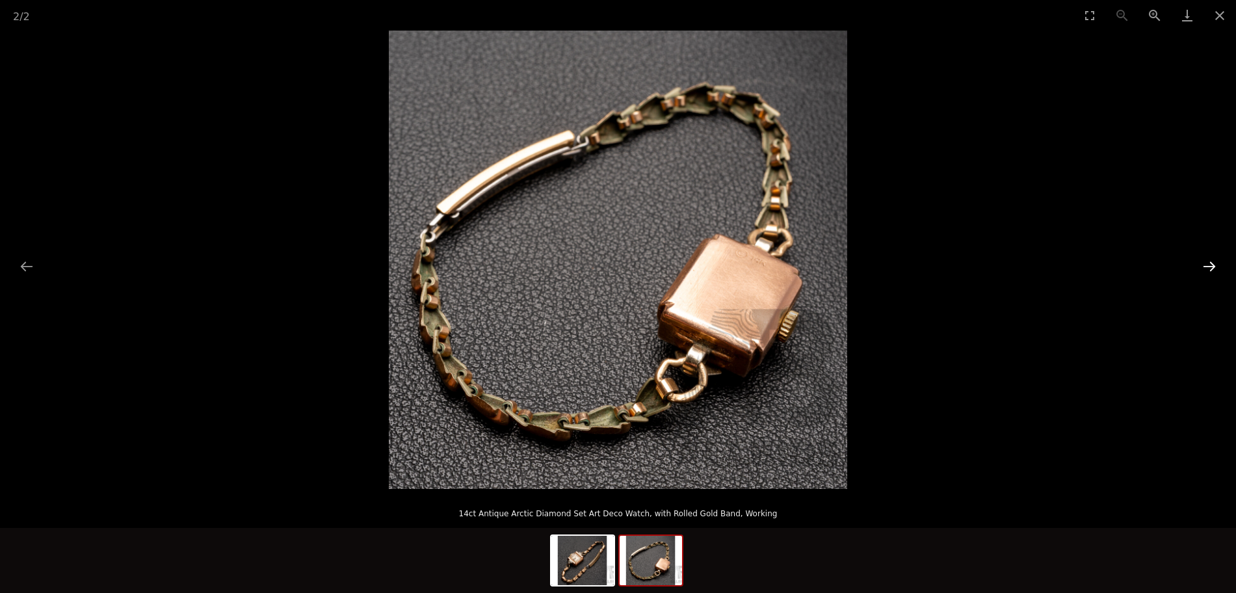
click at [1204, 266] on button "Next slide" at bounding box center [1209, 266] width 27 height 25
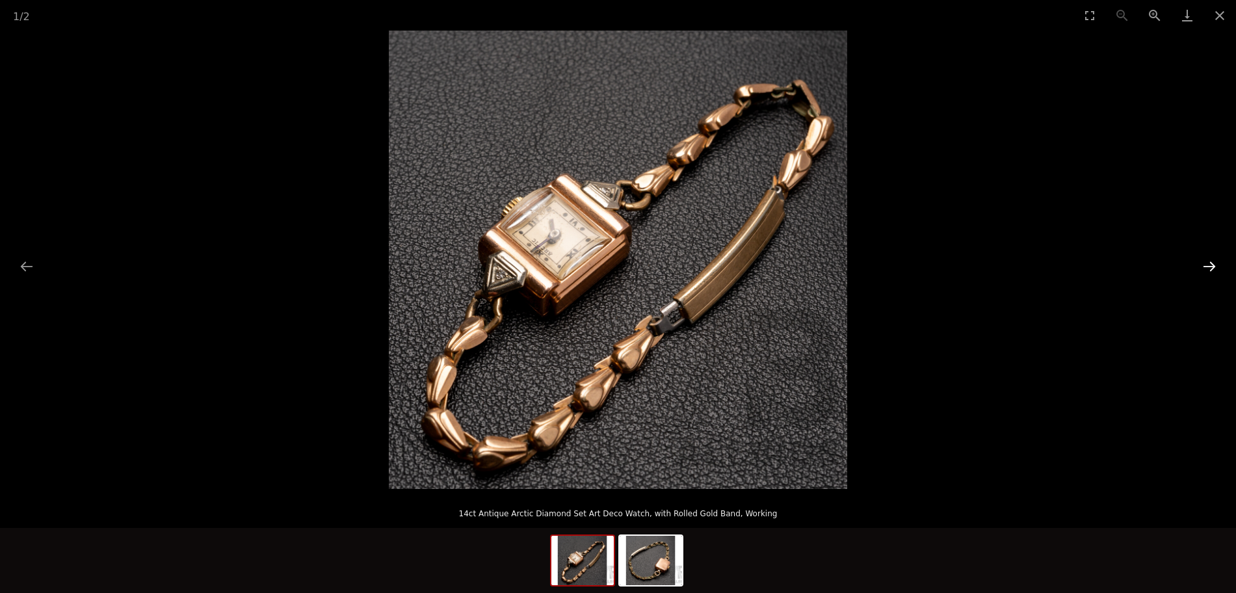
click at [1204, 266] on button "Next slide" at bounding box center [1209, 266] width 27 height 25
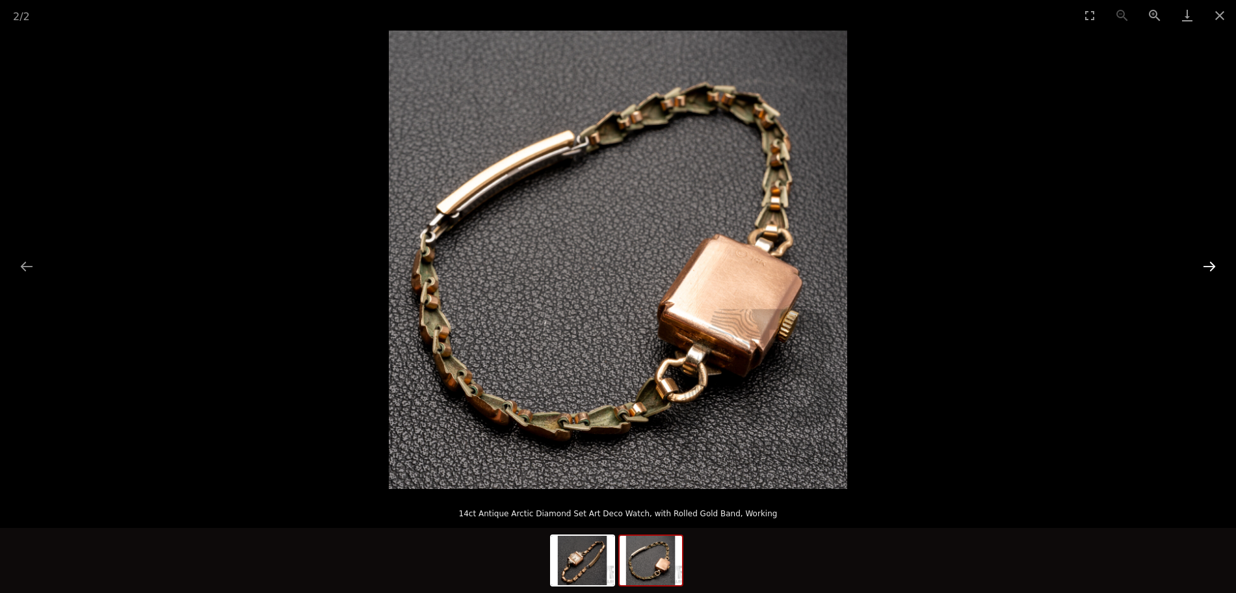
click at [1204, 266] on button "Next slide" at bounding box center [1209, 266] width 27 height 25
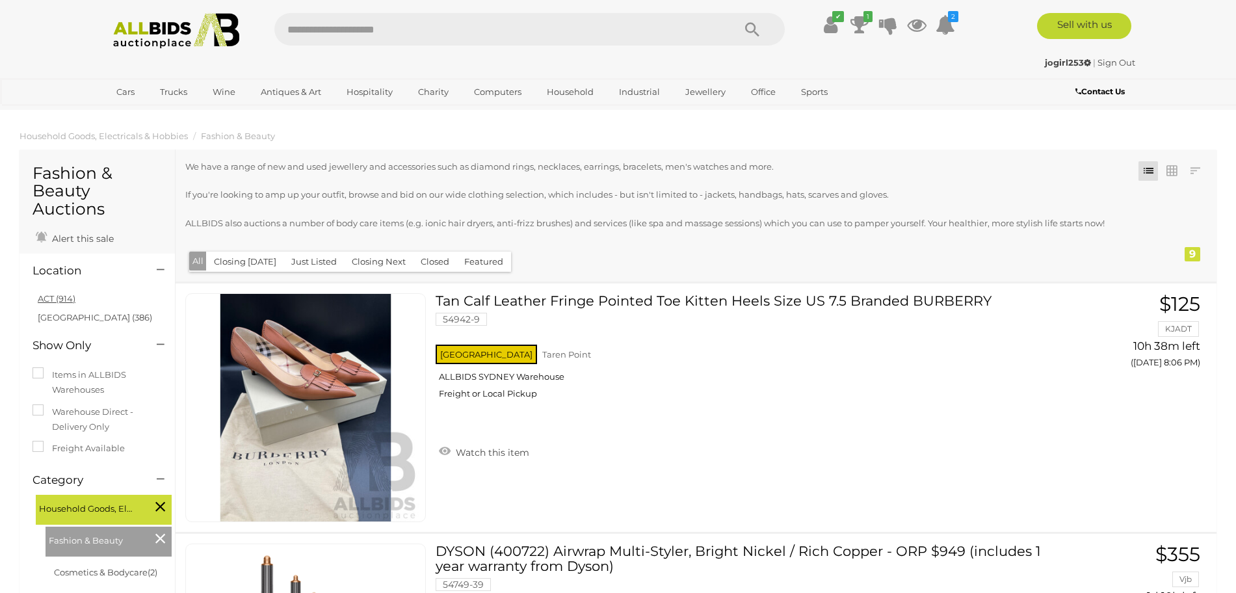
click at [71, 300] on link "ACT (914)" at bounding box center [57, 298] width 38 height 10
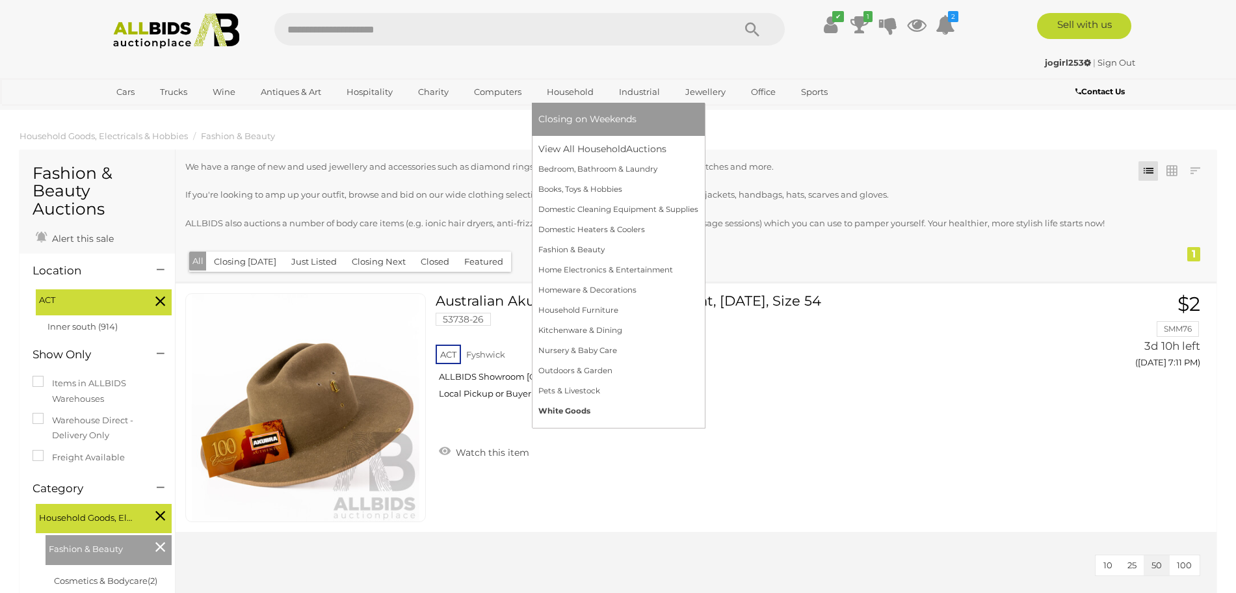
click at [592, 409] on link "White Goods" at bounding box center [618, 411] width 160 height 20
click at [591, 409] on link "White Goods" at bounding box center [618, 411] width 160 height 20
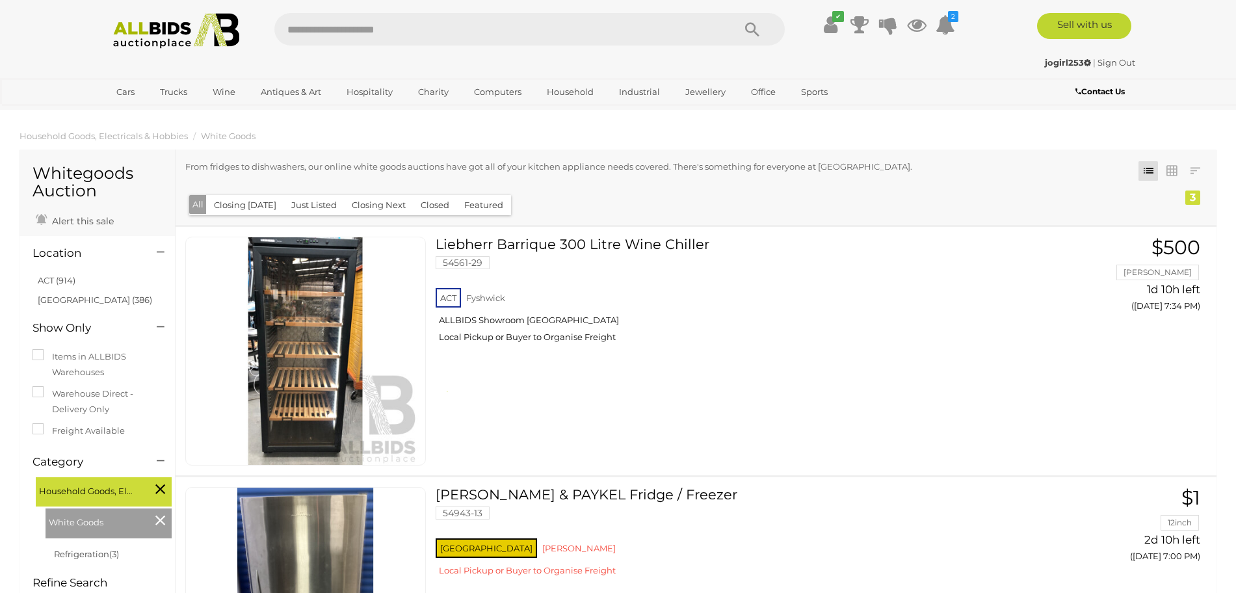
click at [65, 284] on link "ACT (914)" at bounding box center [57, 280] width 38 height 10
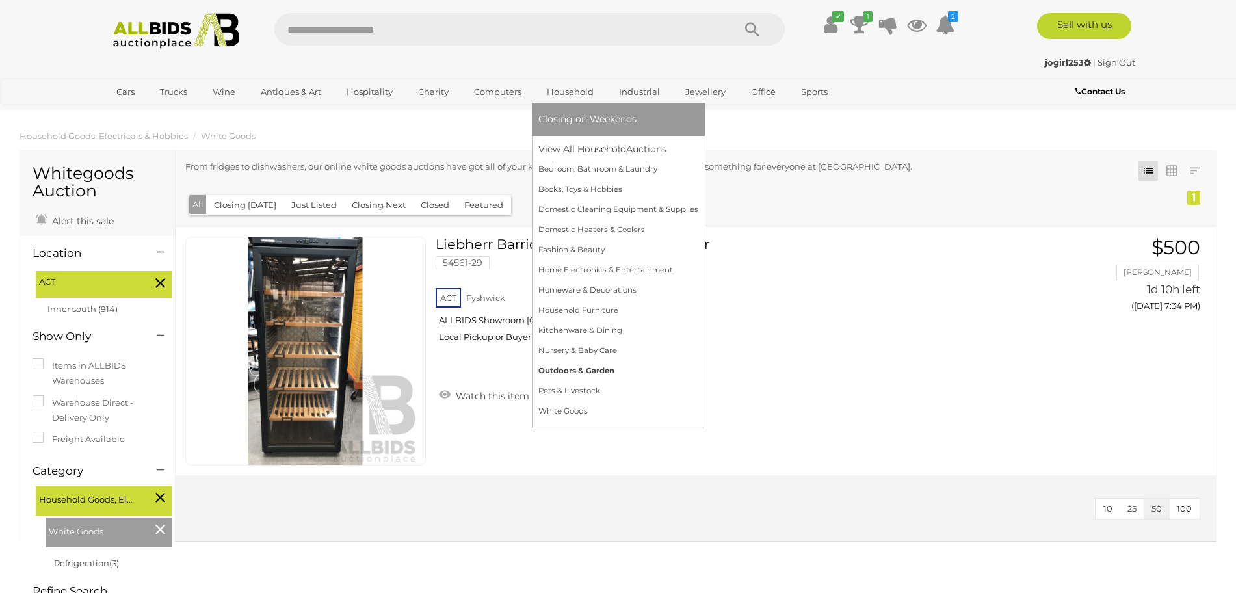
click at [609, 367] on link "Outdoors & Garden" at bounding box center [618, 371] width 160 height 20
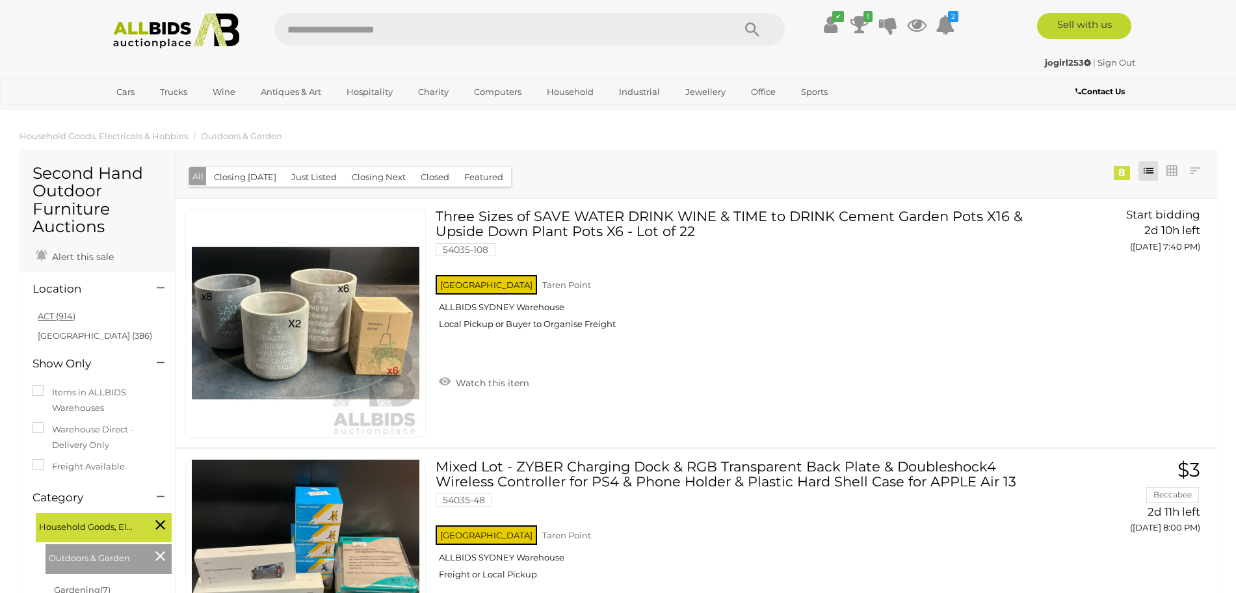
click at [51, 317] on link "ACT (914)" at bounding box center [57, 316] width 38 height 10
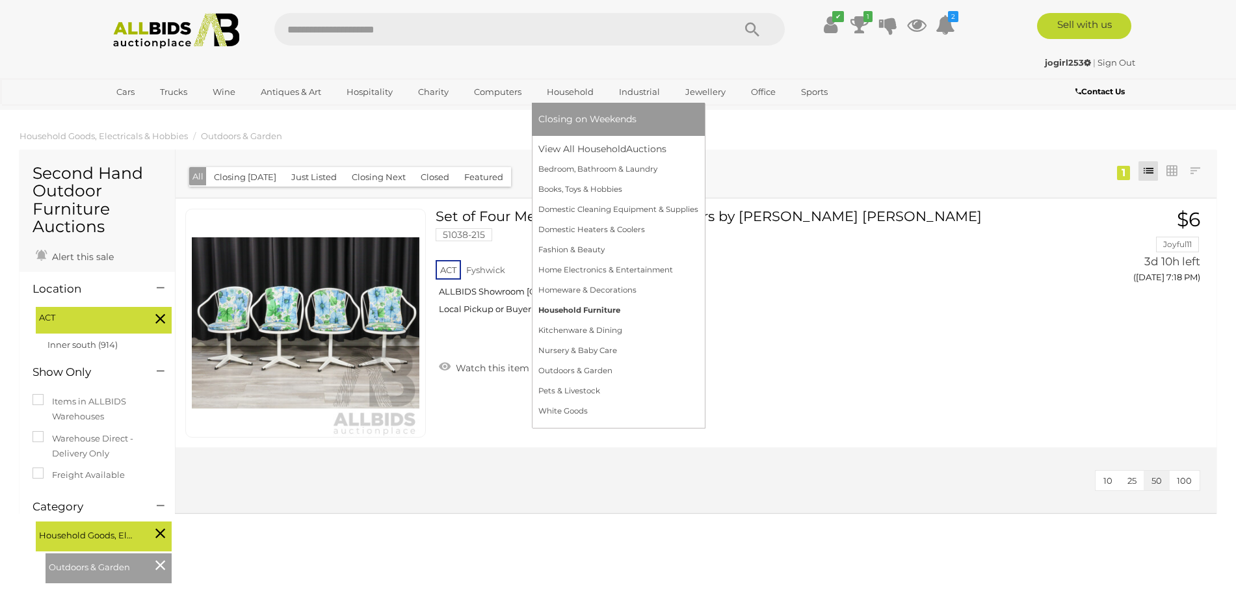
click at [589, 318] on link "Household Furniture" at bounding box center [618, 310] width 160 height 20
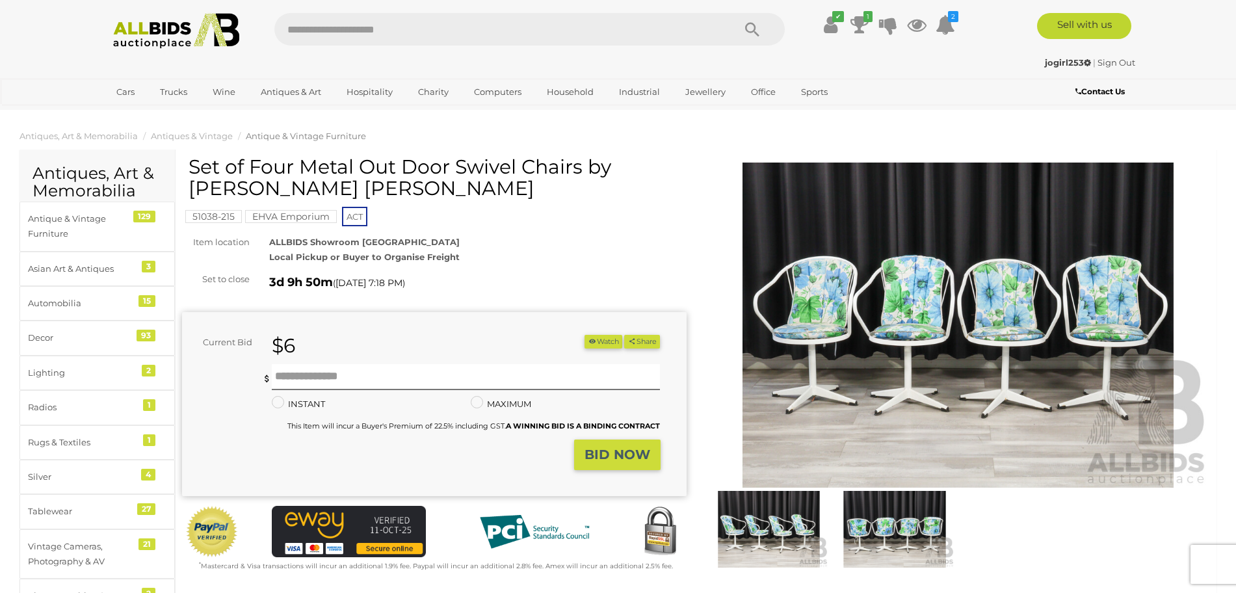
click at [910, 345] on img at bounding box center [958, 325] width 505 height 325
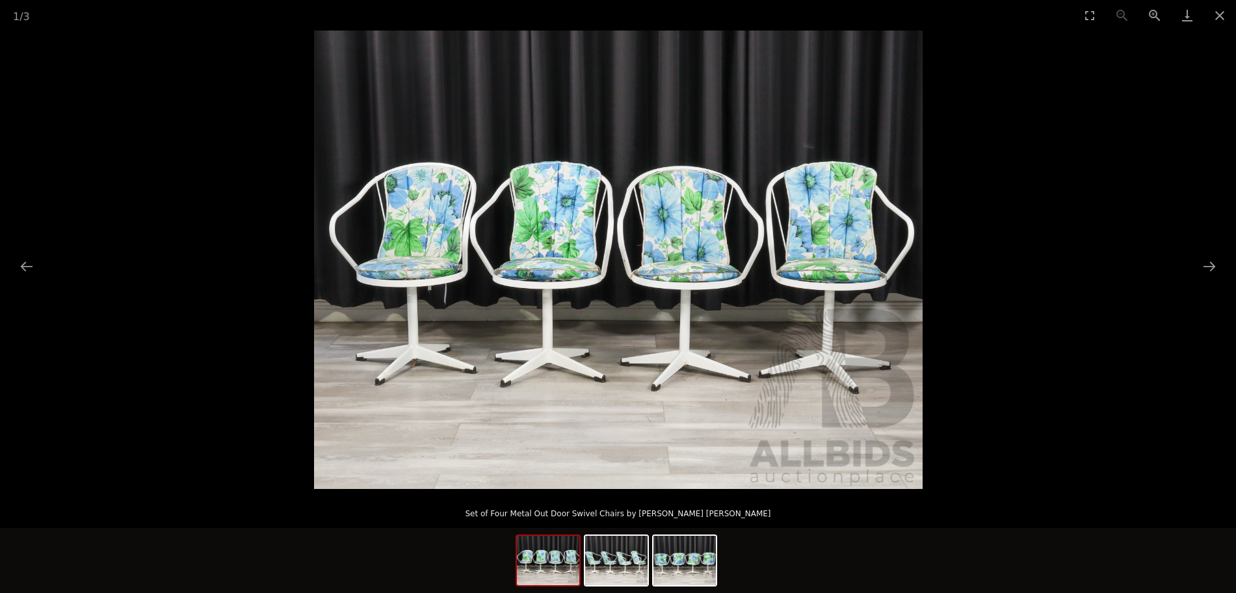
click at [797, 284] on img at bounding box center [618, 260] width 609 height 458
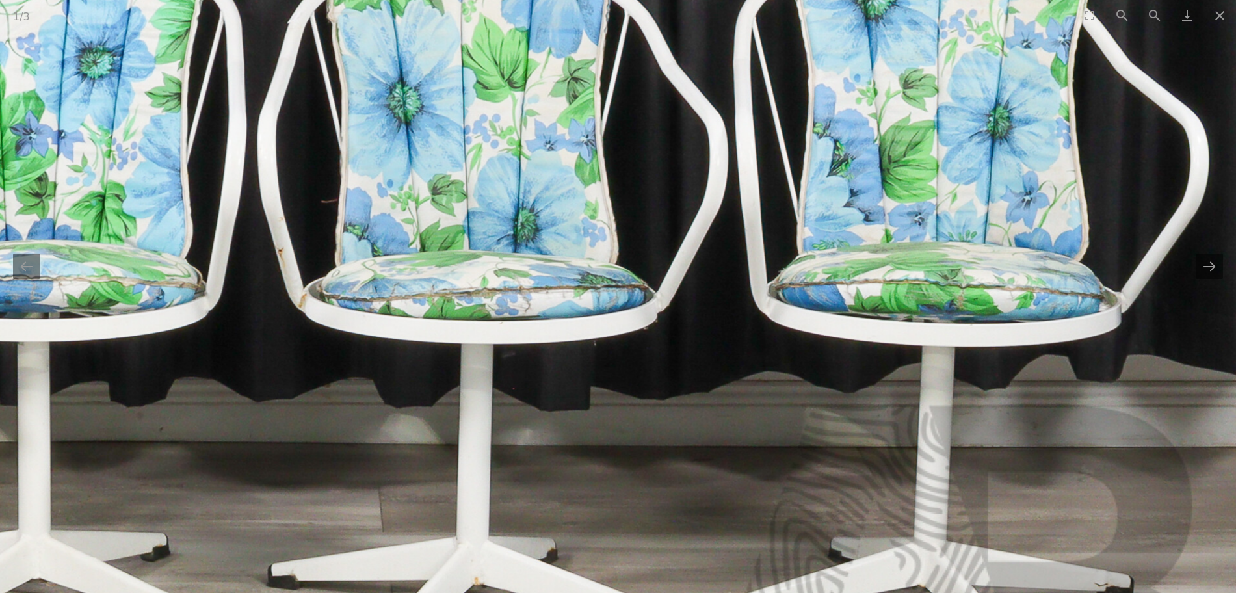
click at [797, 284] on img at bounding box center [260, 249] width 1950 height 1470
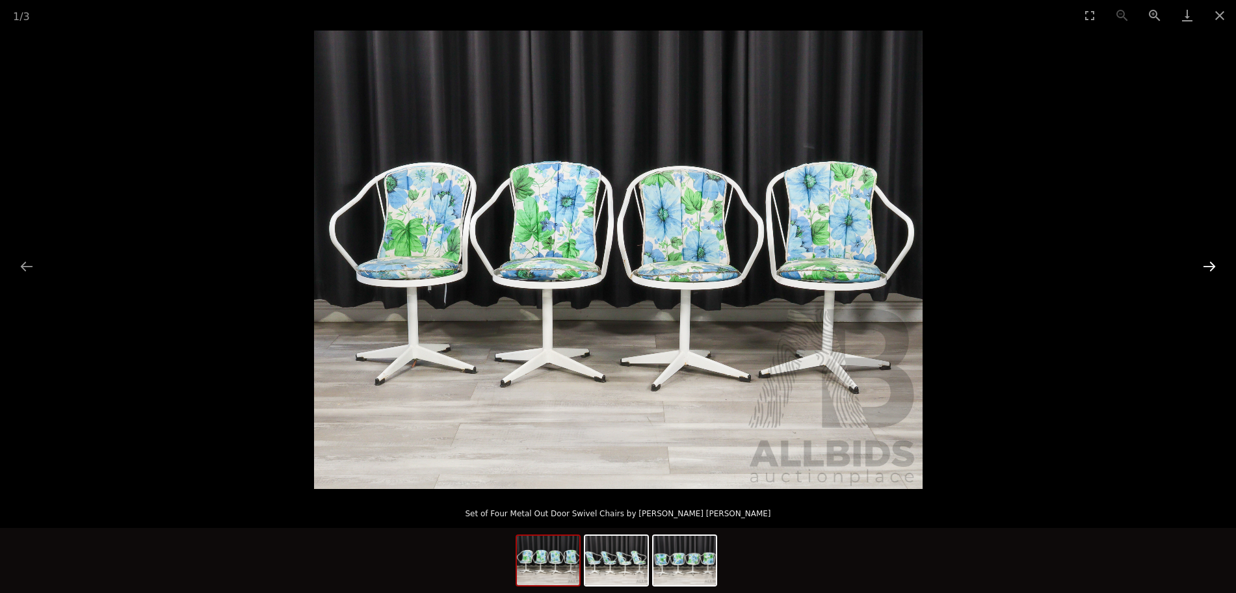
click at [1208, 263] on button "Next slide" at bounding box center [1209, 266] width 27 height 25
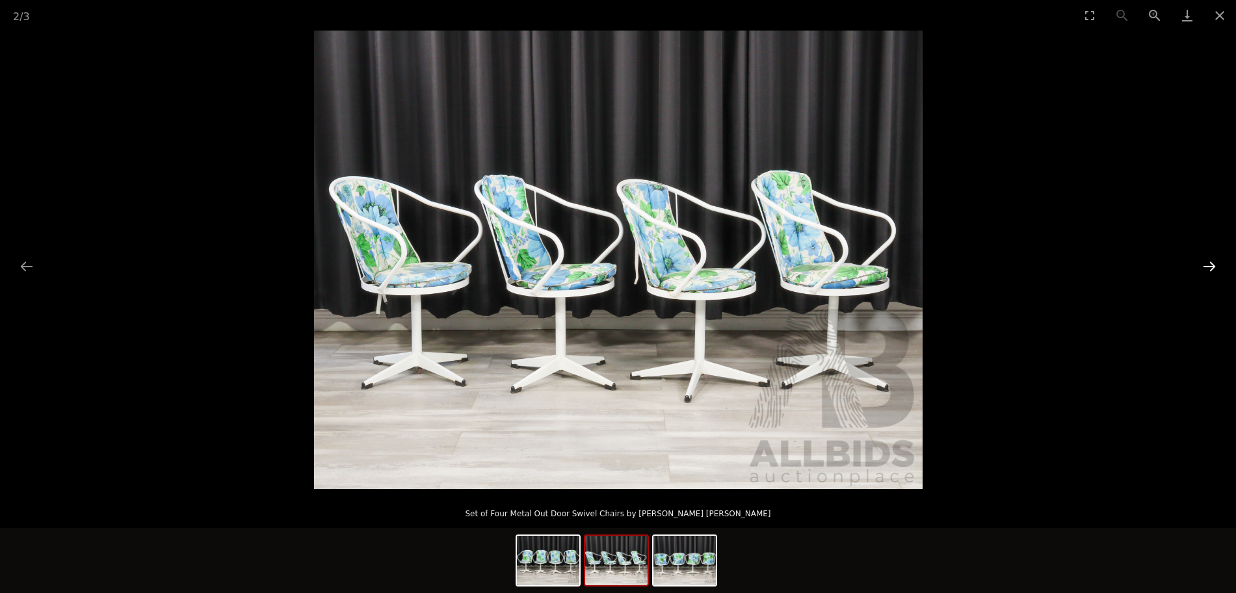
click at [1208, 263] on button "Next slide" at bounding box center [1209, 266] width 27 height 25
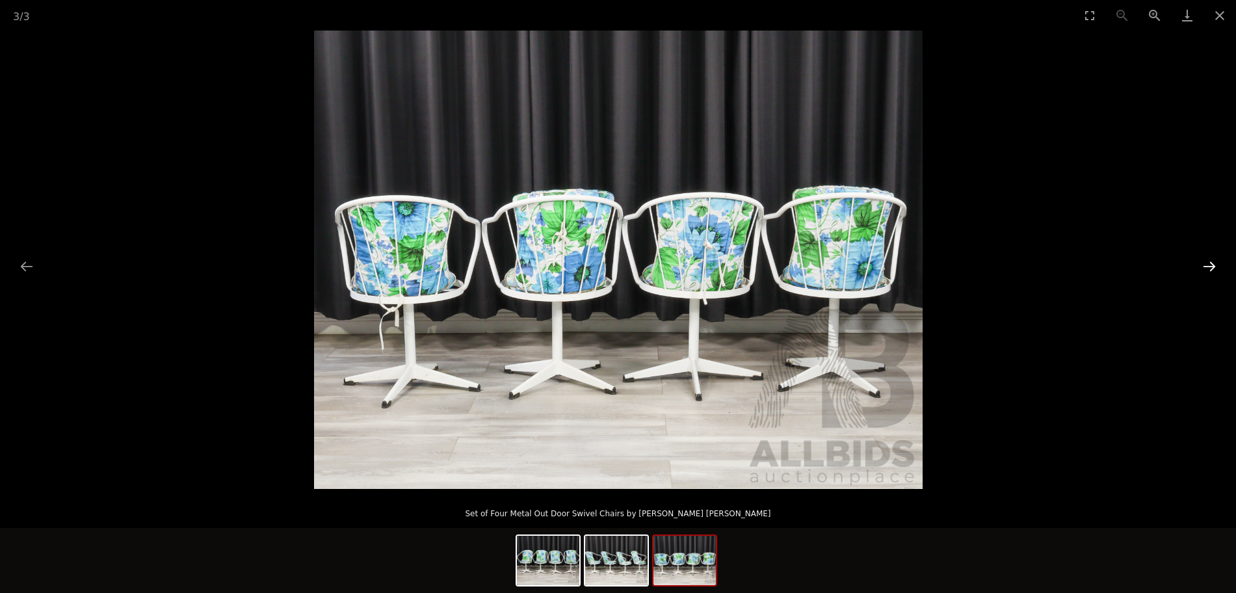
click at [1208, 263] on button "Next slide" at bounding box center [1209, 266] width 27 height 25
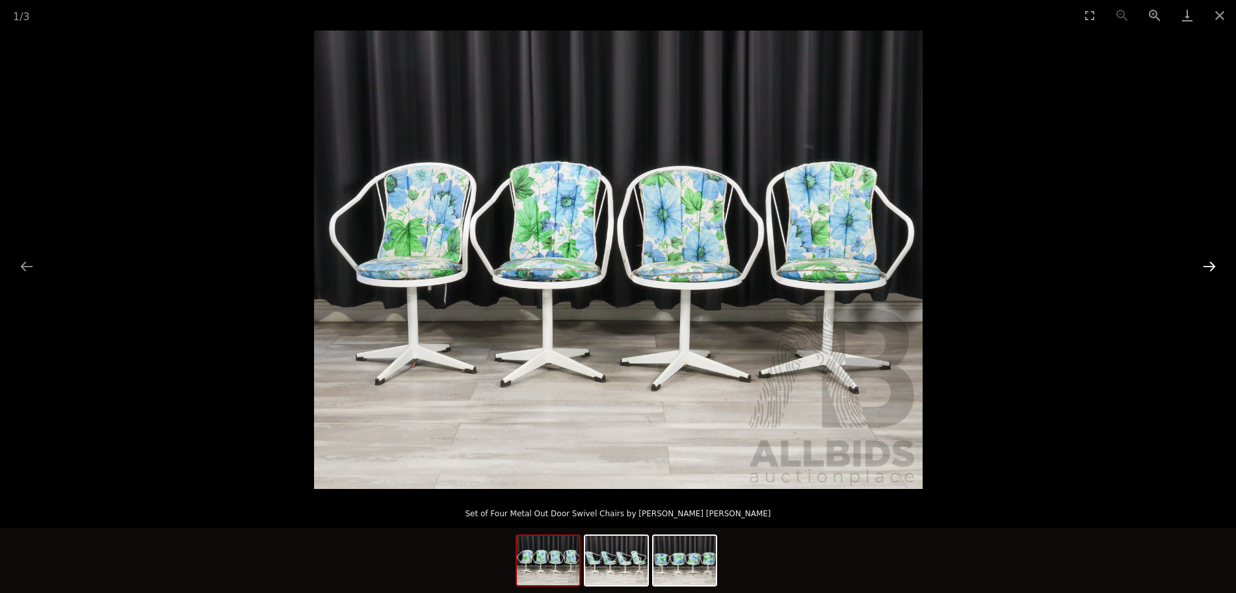
click at [1208, 263] on button "Next slide" at bounding box center [1209, 266] width 27 height 25
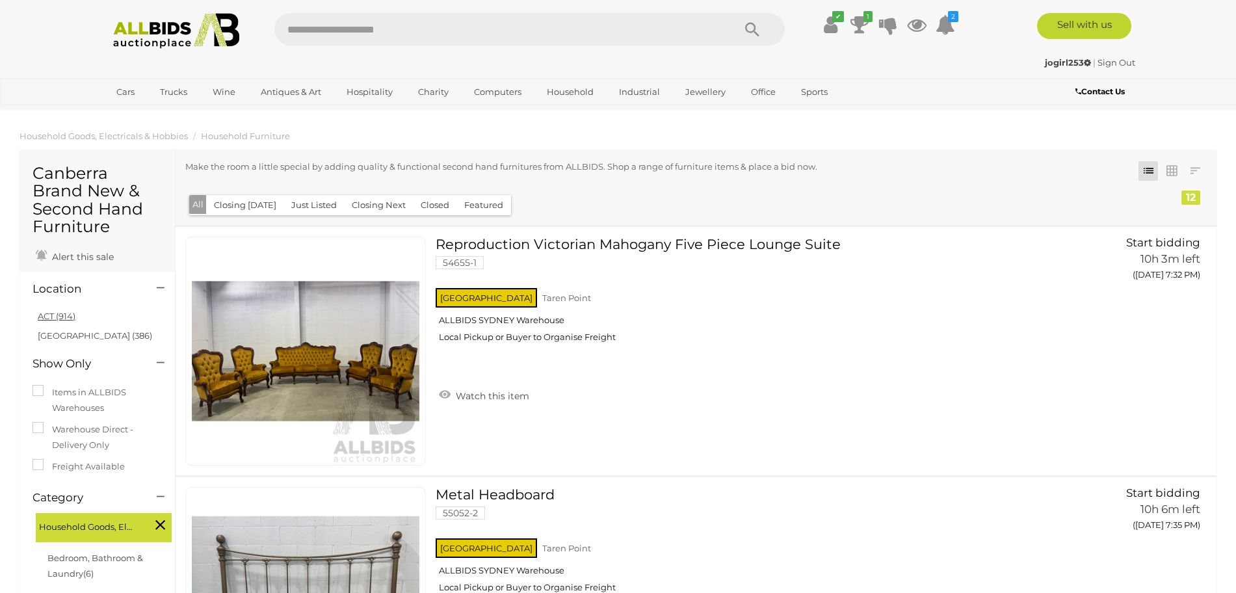
click at [51, 317] on link "ACT (914)" at bounding box center [57, 316] width 38 height 10
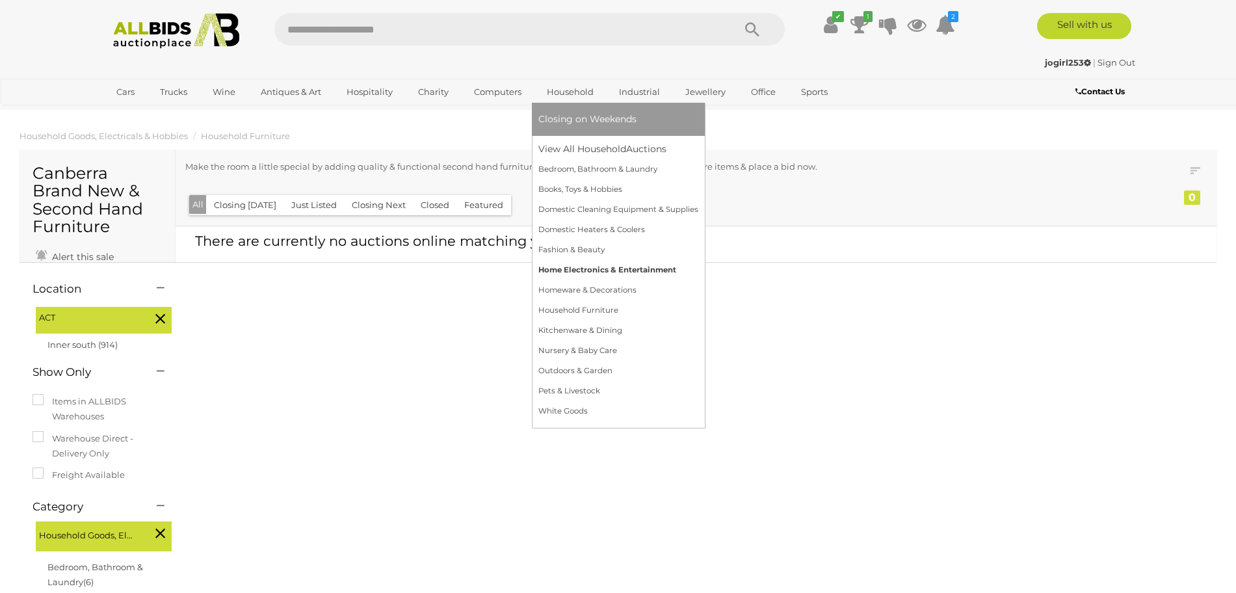
click at [625, 267] on link "Home Electronics & Entertainment" at bounding box center [618, 270] width 160 height 20
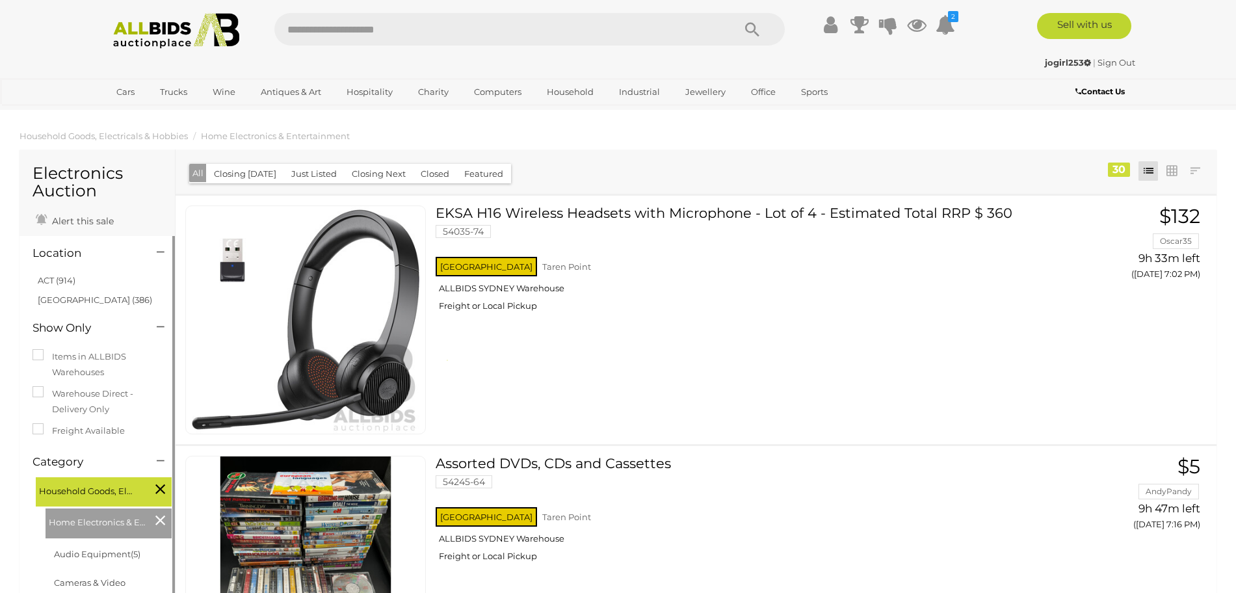
click at [44, 284] on link "ACT (914)" at bounding box center [57, 280] width 38 height 10
click at [0, 0] on span at bounding box center [0, 0] width 0 height 0
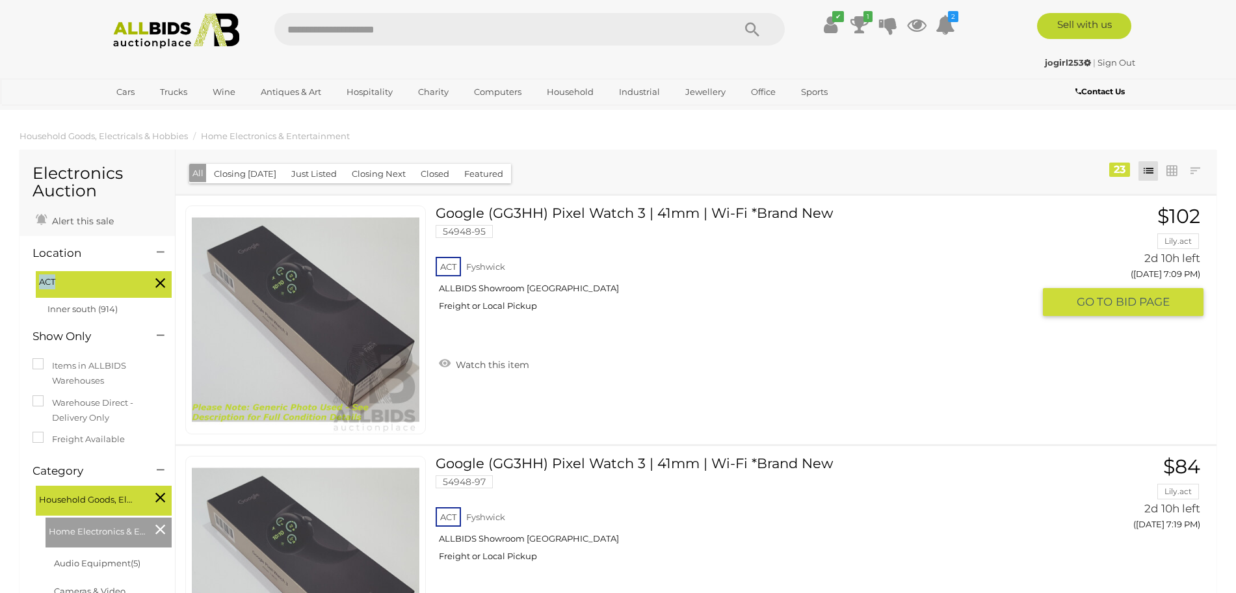
click at [541, 211] on link "Google (GG3HH) Pixel Watch 3 | 41mm | Wi-Fi *Brand New 54948-95 ACT Fyshwick" at bounding box center [739, 263] width 588 height 116
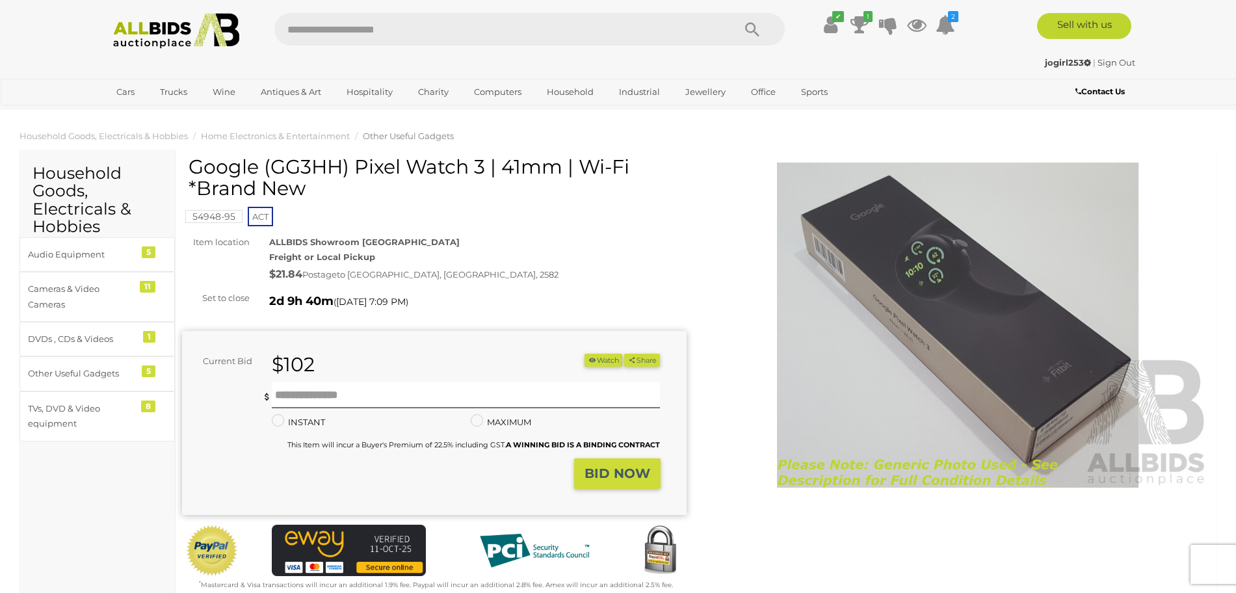
click at [863, 337] on img at bounding box center [958, 325] width 505 height 325
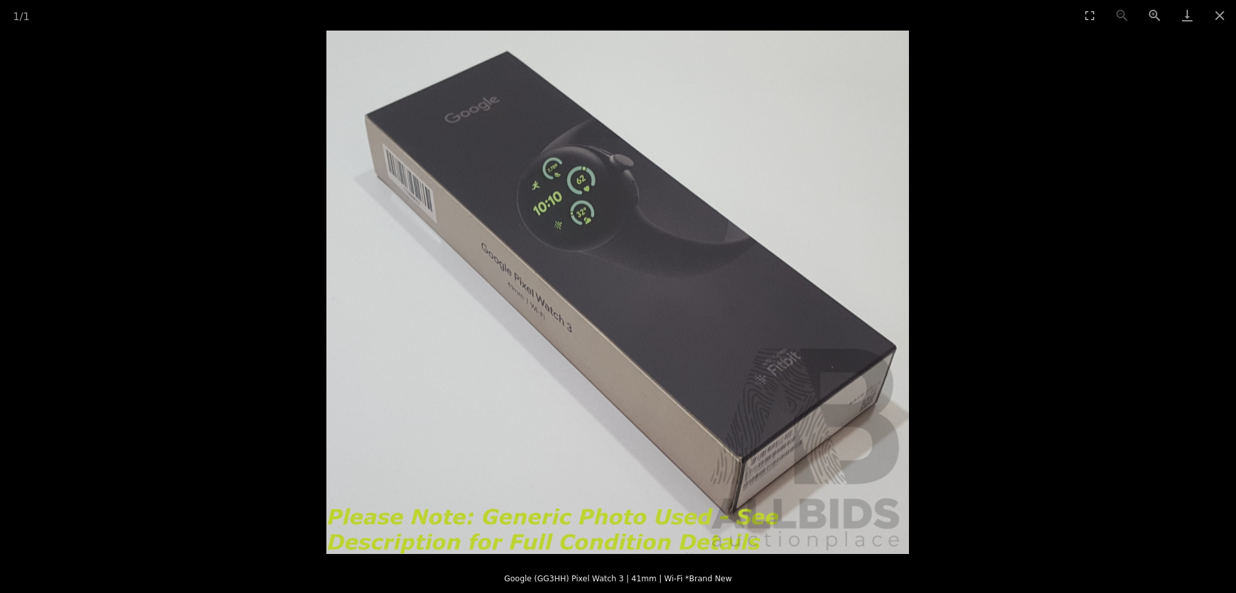
click at [589, 213] on img at bounding box center [617, 292] width 583 height 523
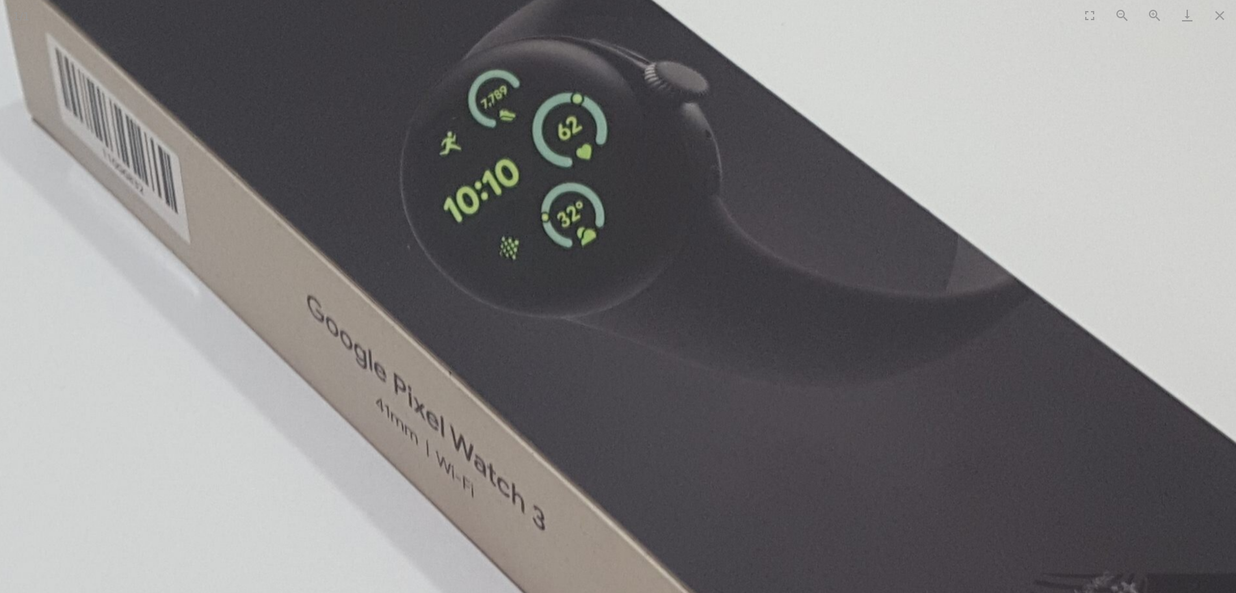
click at [589, 213] on img at bounding box center [667, 425] width 1537 height 1380
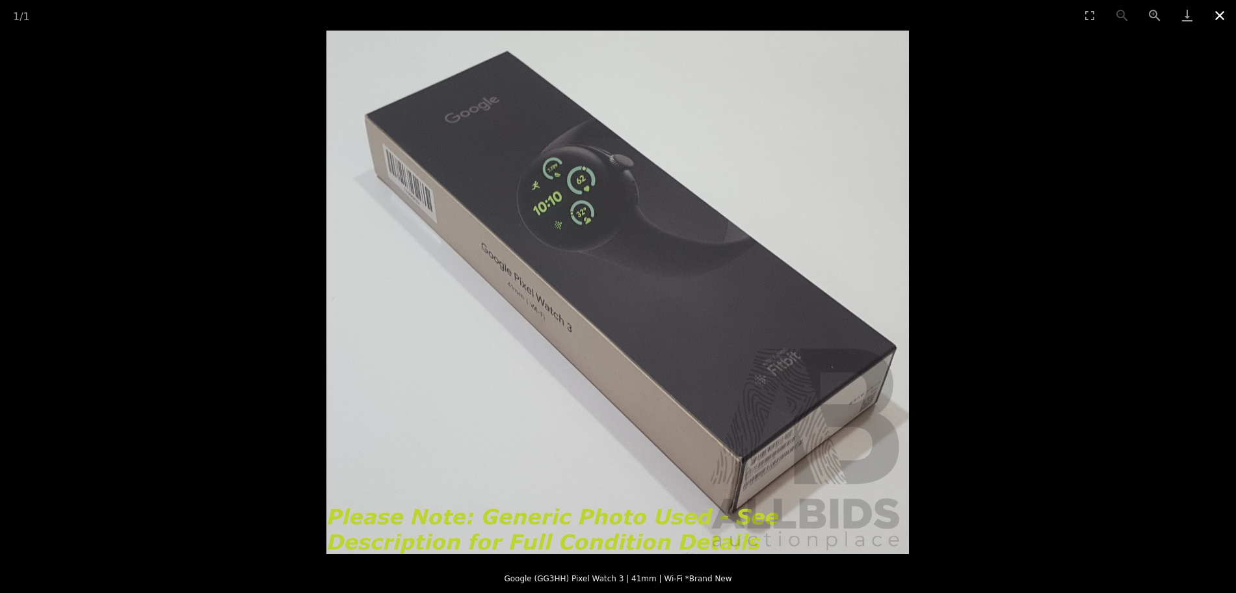
click at [1222, 10] on button "Close gallery" at bounding box center [1220, 15] width 33 height 31
